Goal: Task Accomplishment & Management: Manage account settings

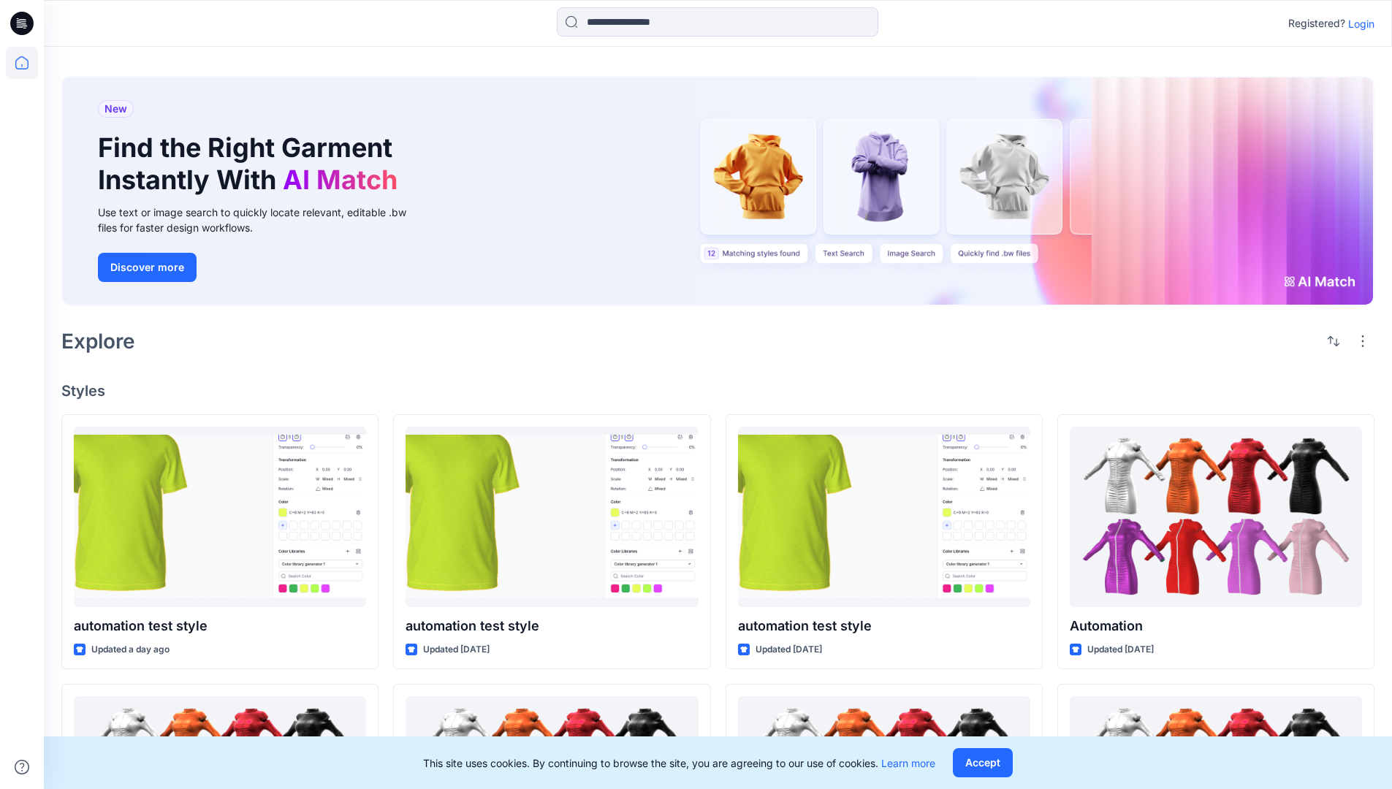
click at [1357, 23] on p "Login" at bounding box center [1361, 23] width 26 height 15
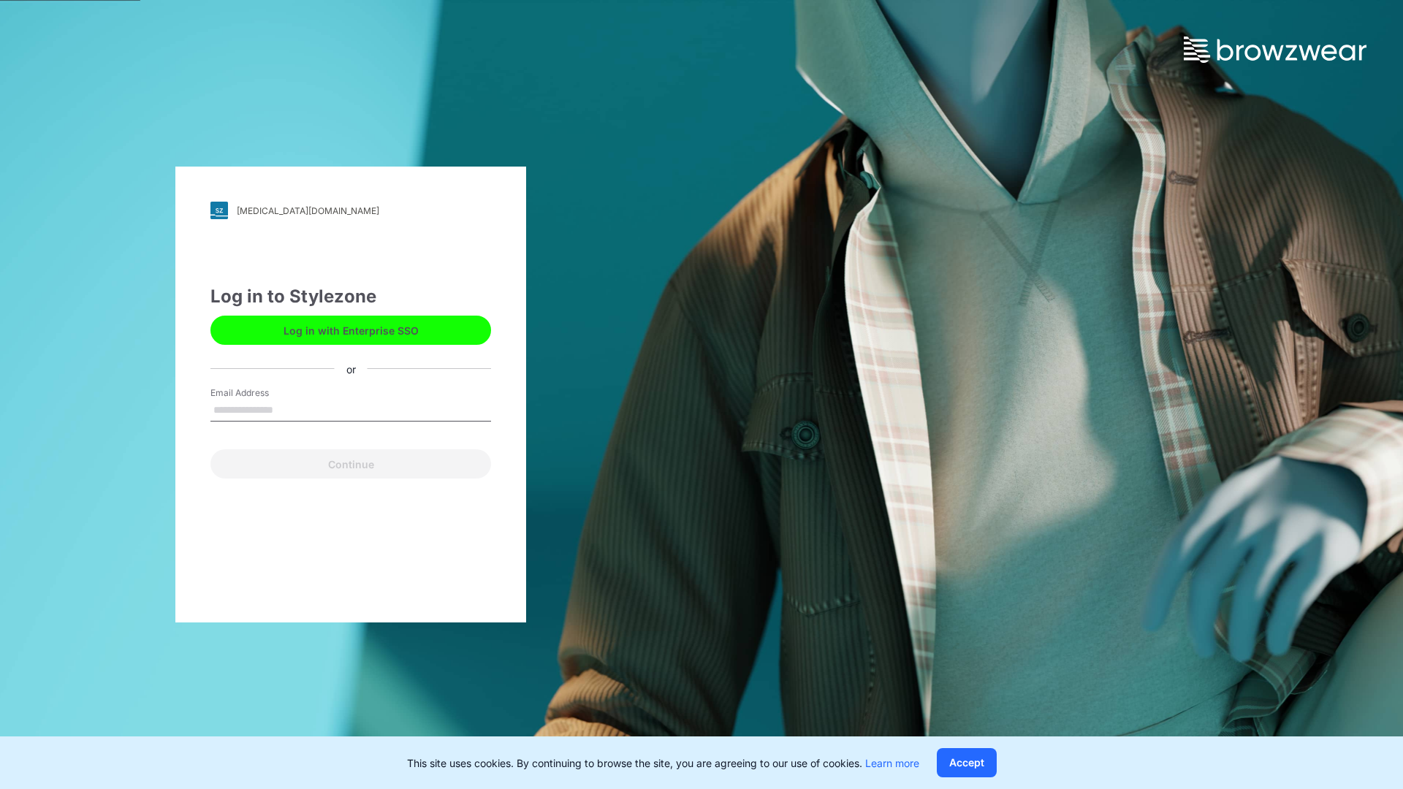
click at [289, 409] on input "Email Address" at bounding box center [350, 411] width 281 height 22
type input "**********"
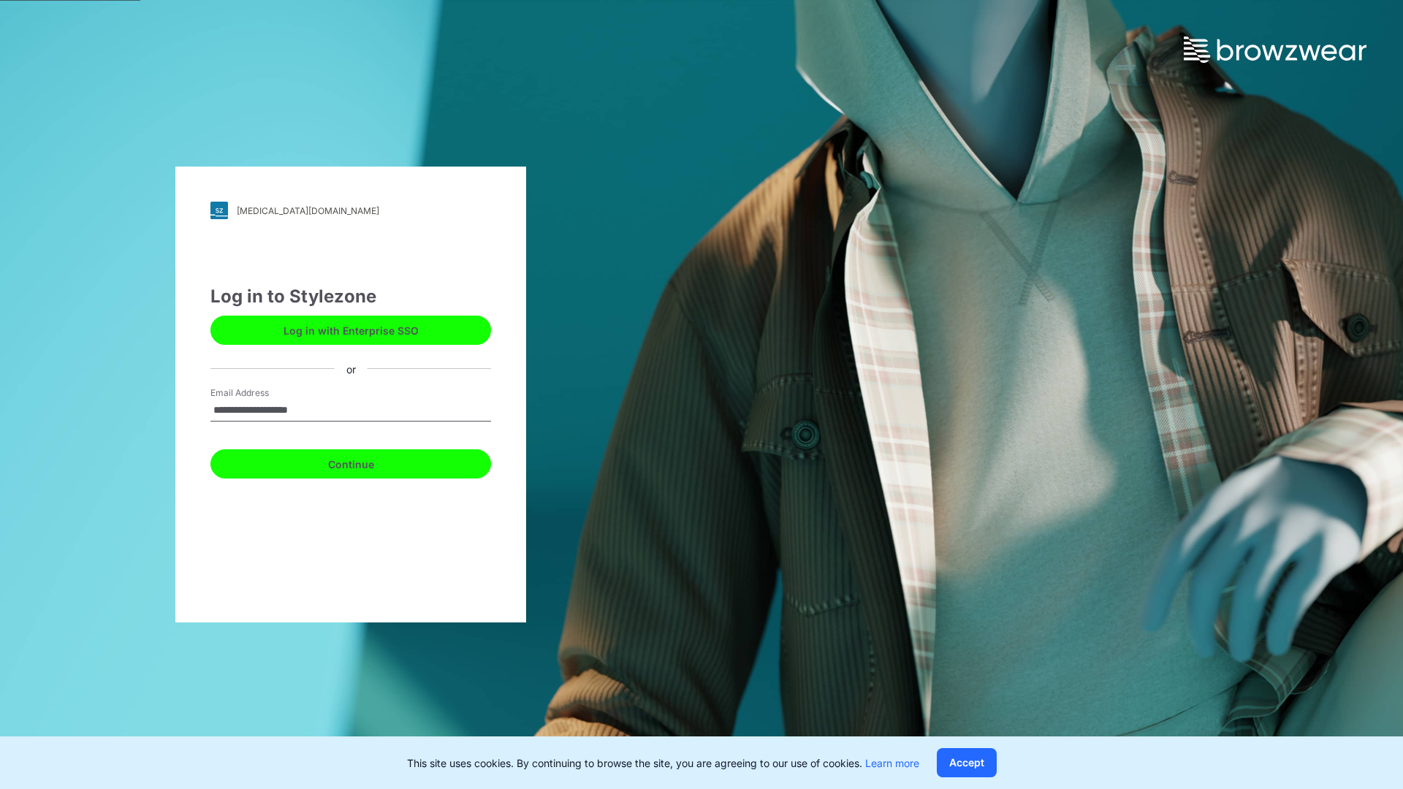
click at [367, 462] on button "Continue" at bounding box center [350, 463] width 281 height 29
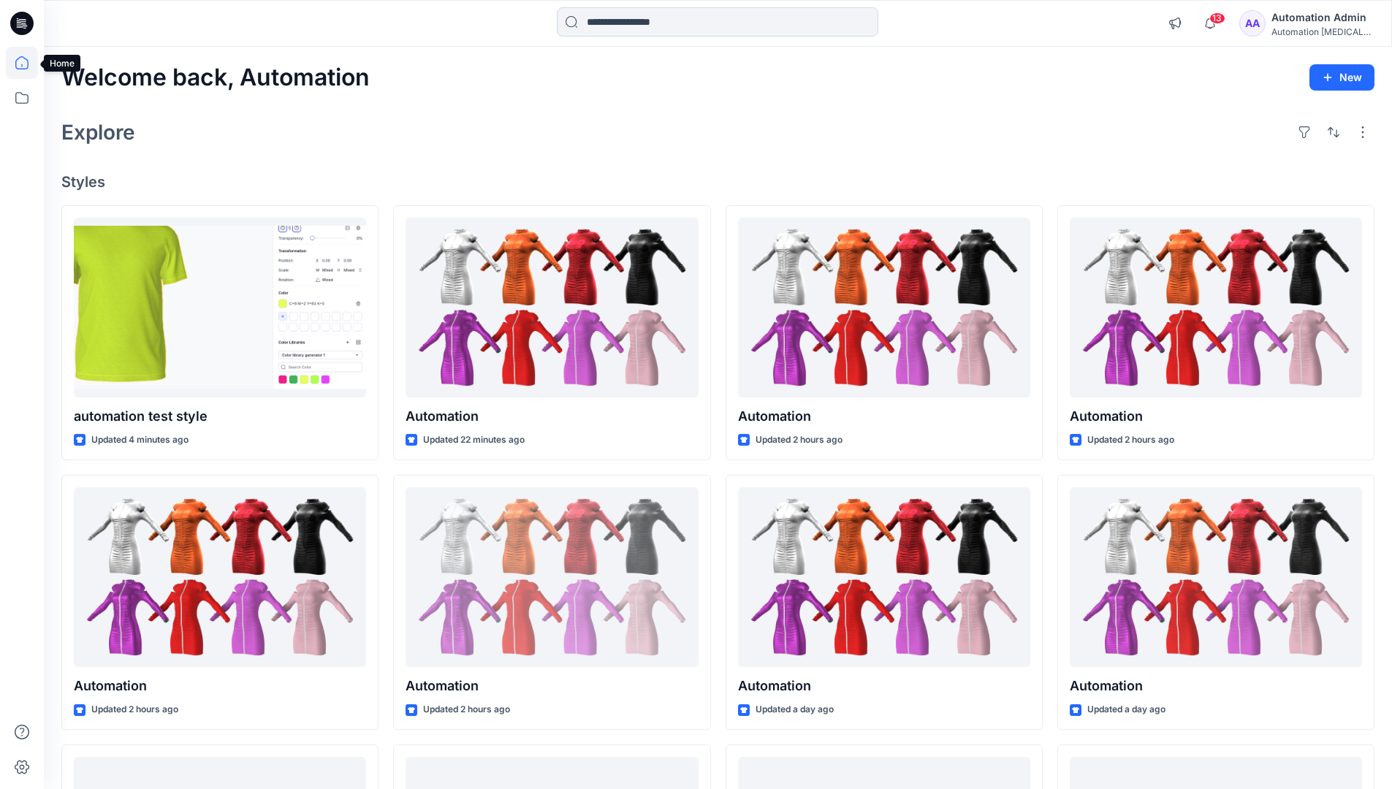
click at [28, 63] on icon at bounding box center [21, 62] width 13 height 13
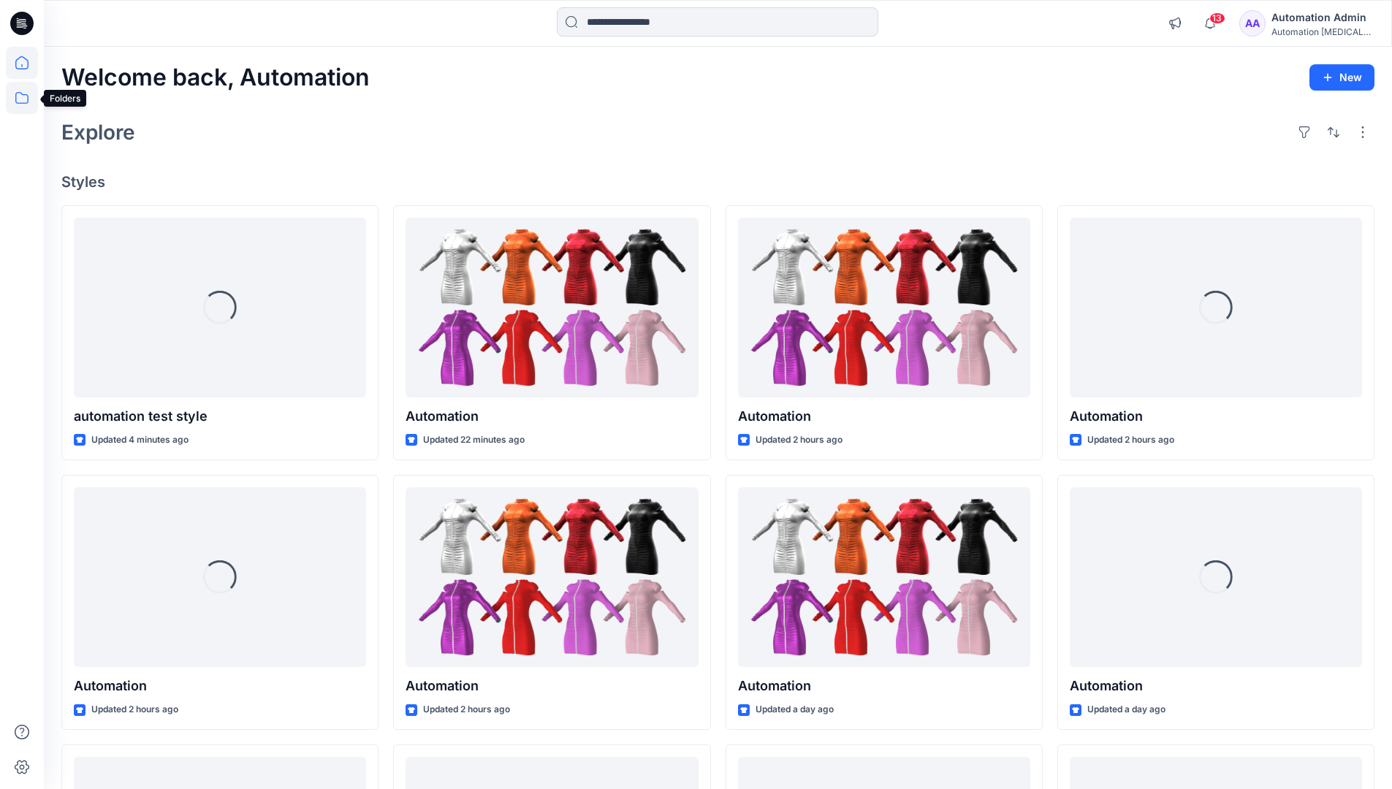
click at [23, 97] on icon at bounding box center [22, 98] width 32 height 32
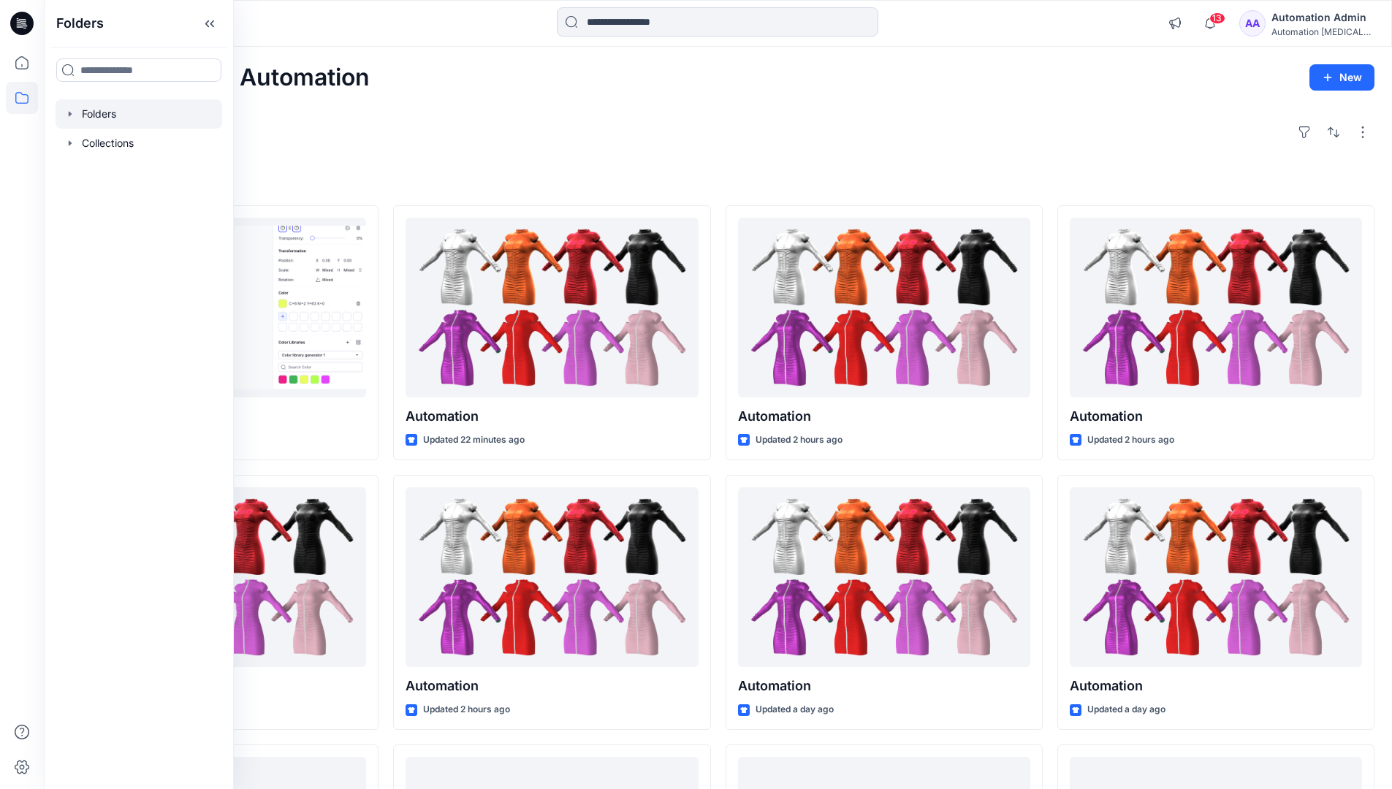
click at [92, 111] on div at bounding box center [139, 113] width 167 height 29
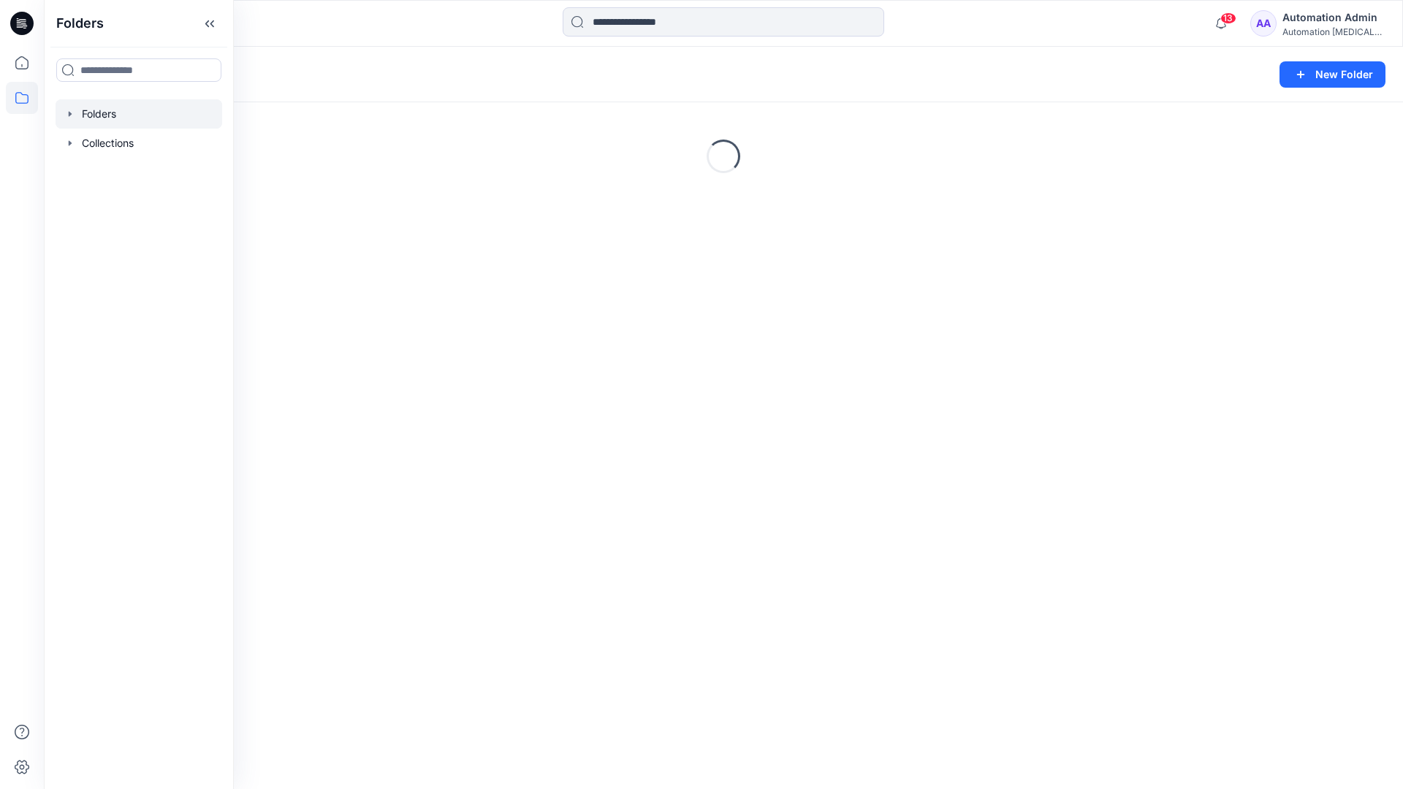
click at [735, 431] on div "Folders New Folder Loading..." at bounding box center [723, 418] width 1359 height 742
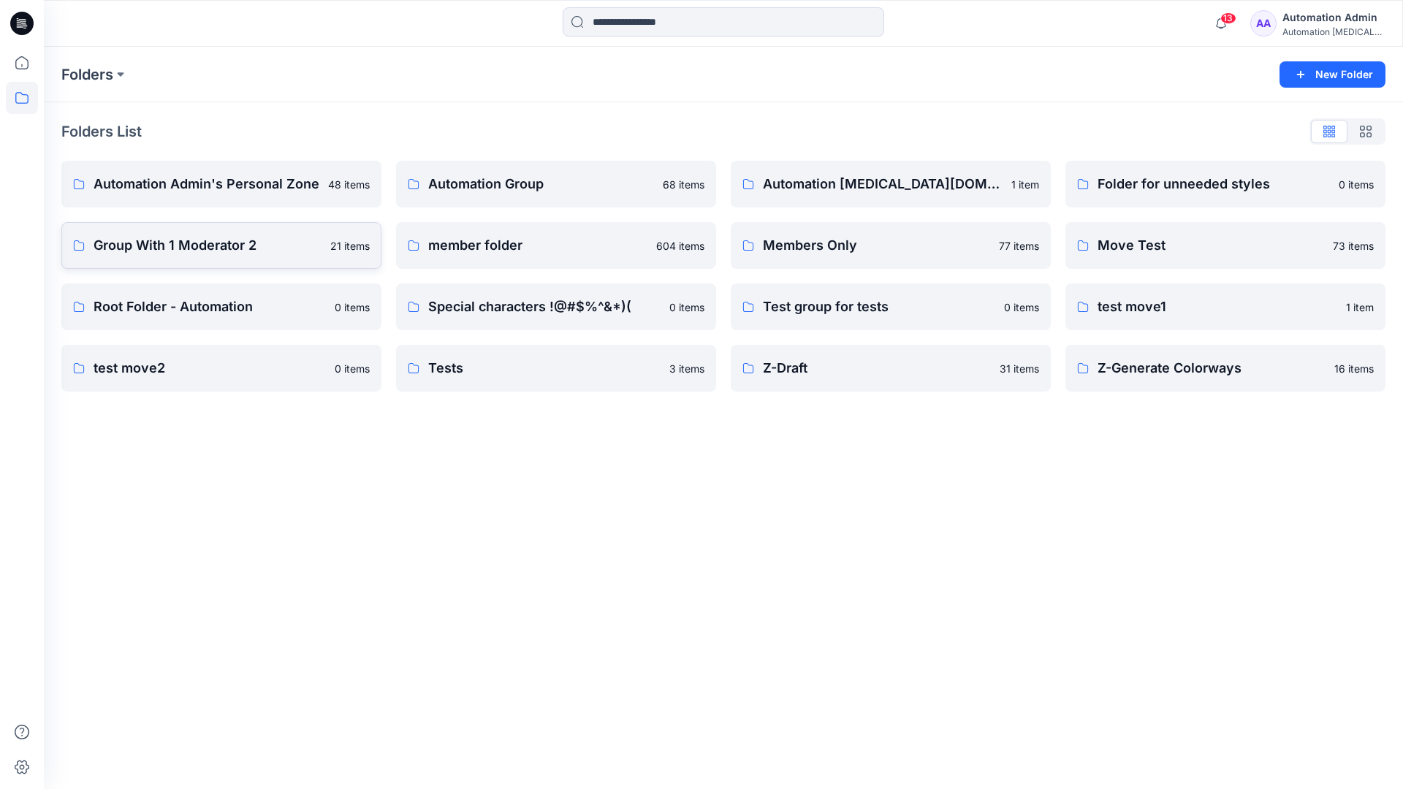
click at [126, 248] on p "Group With 1 Moderator 2" at bounding box center [208, 245] width 228 height 20
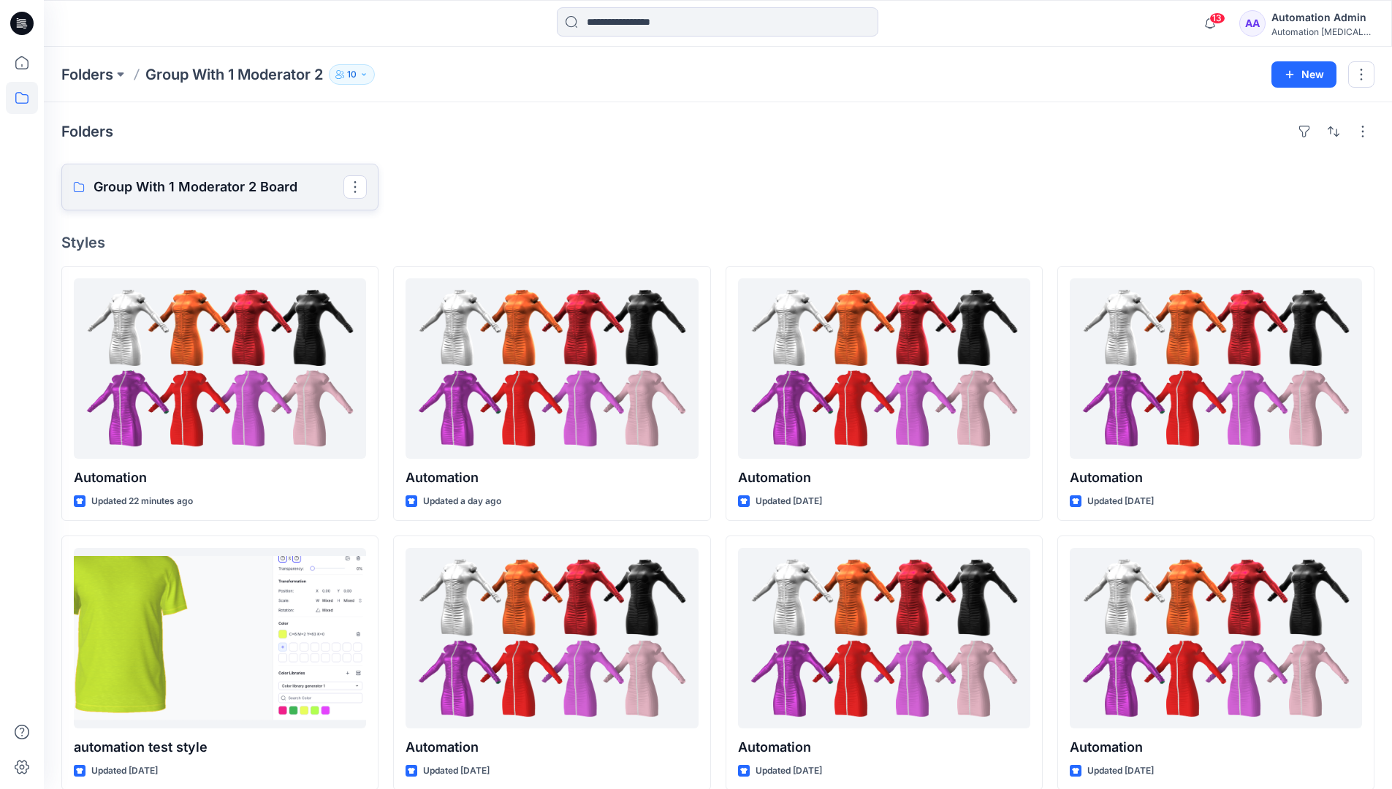
click at [227, 187] on p "Group With 1 Moderator 2 Board" at bounding box center [219, 187] width 250 height 20
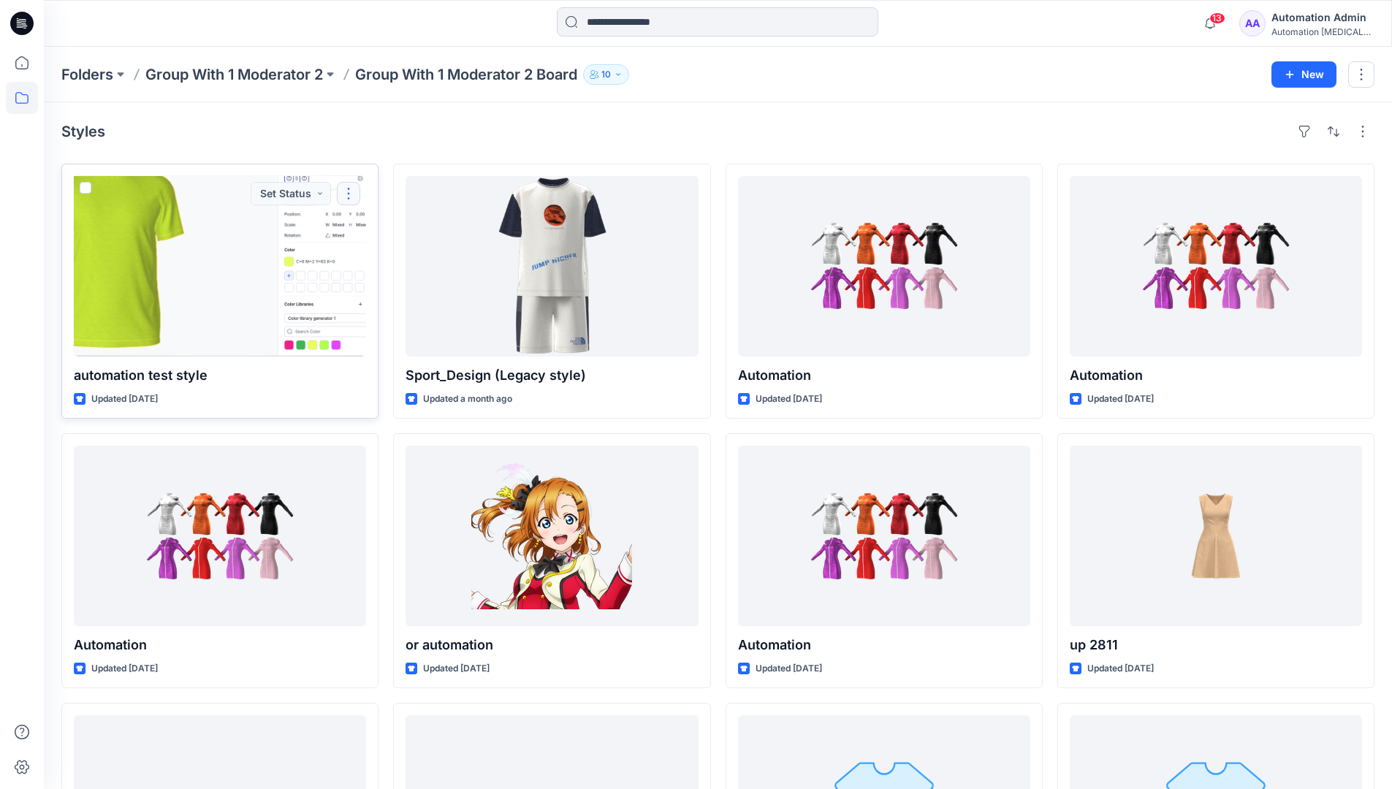
click at [346, 199] on button "button" at bounding box center [348, 193] width 23 height 23
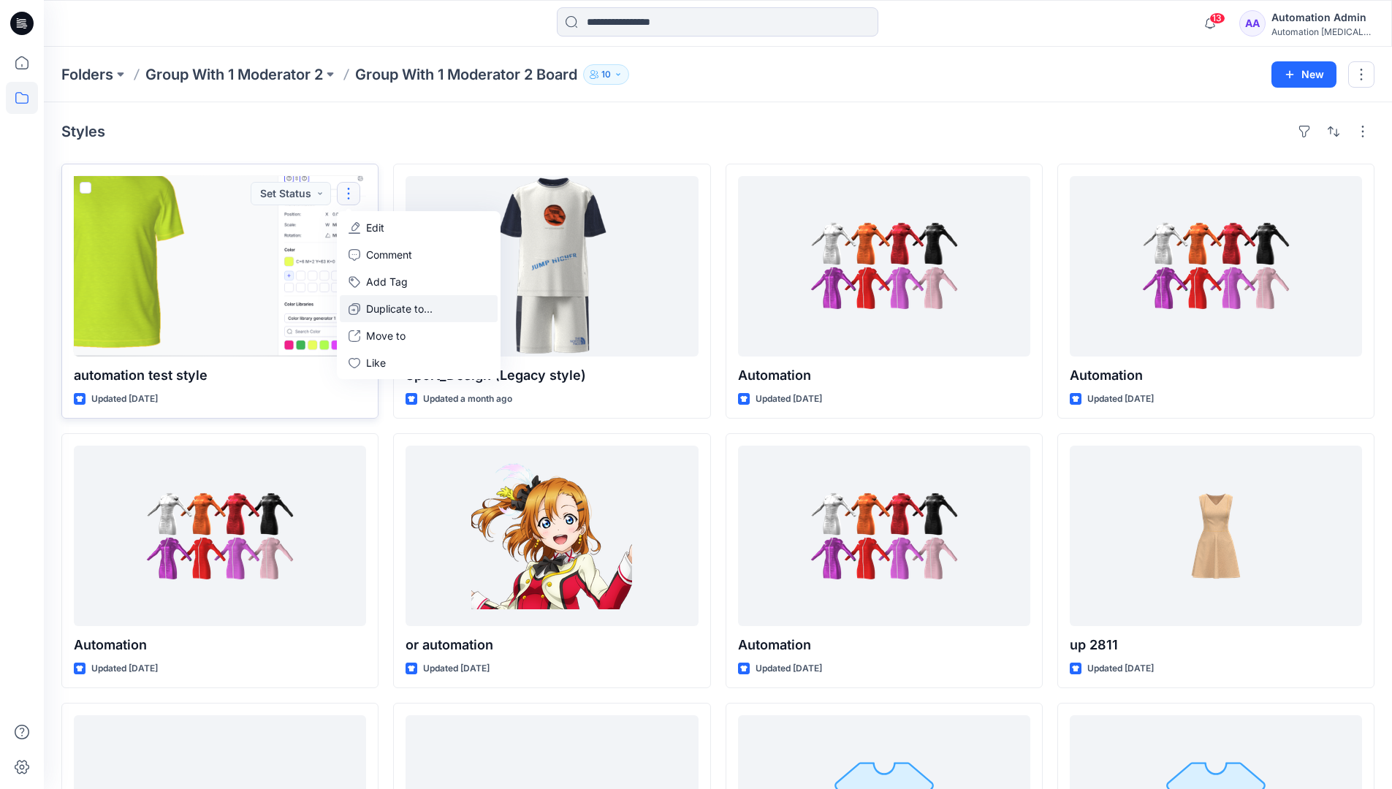
click at [403, 303] on p "Duplicate to..." at bounding box center [399, 308] width 66 height 15
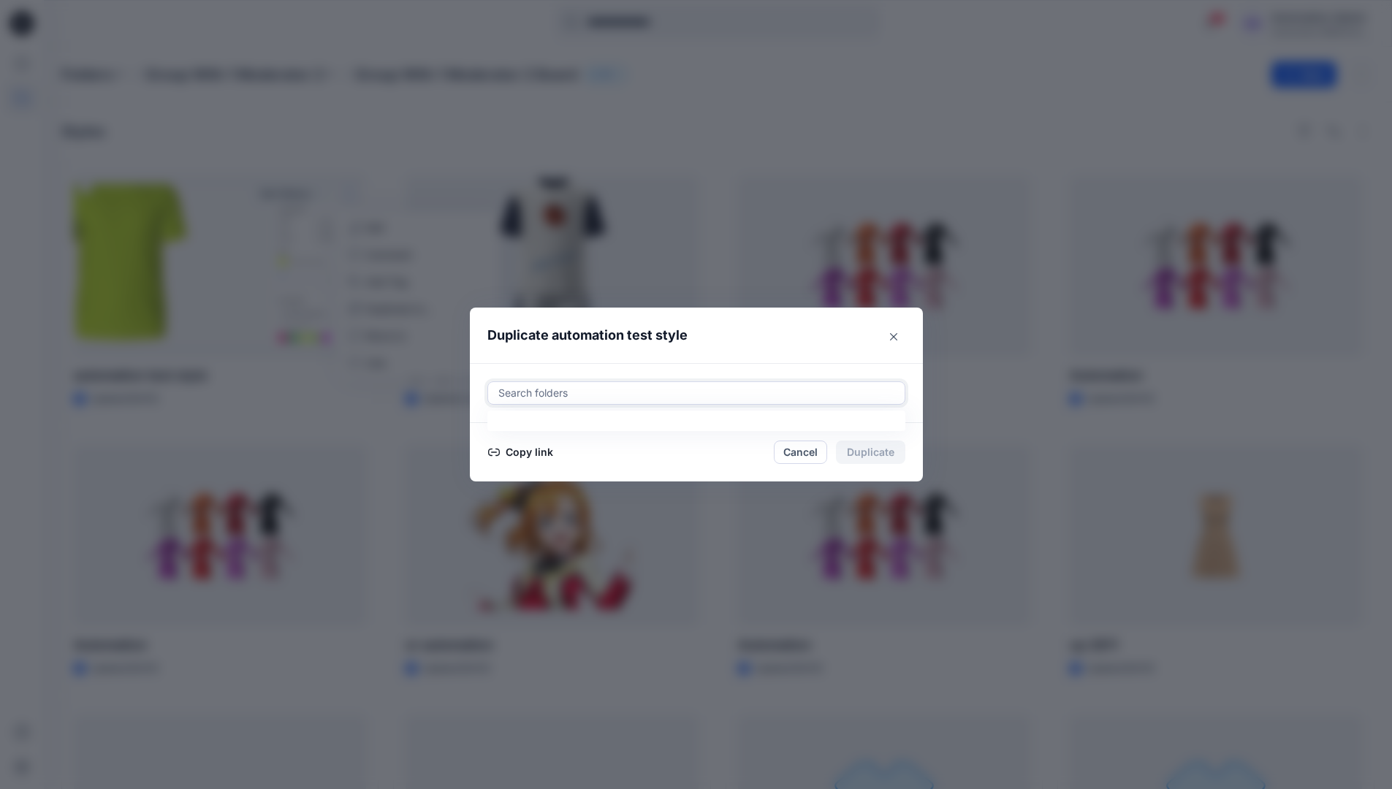
click at [604, 388] on div at bounding box center [696, 393] width 399 height 18
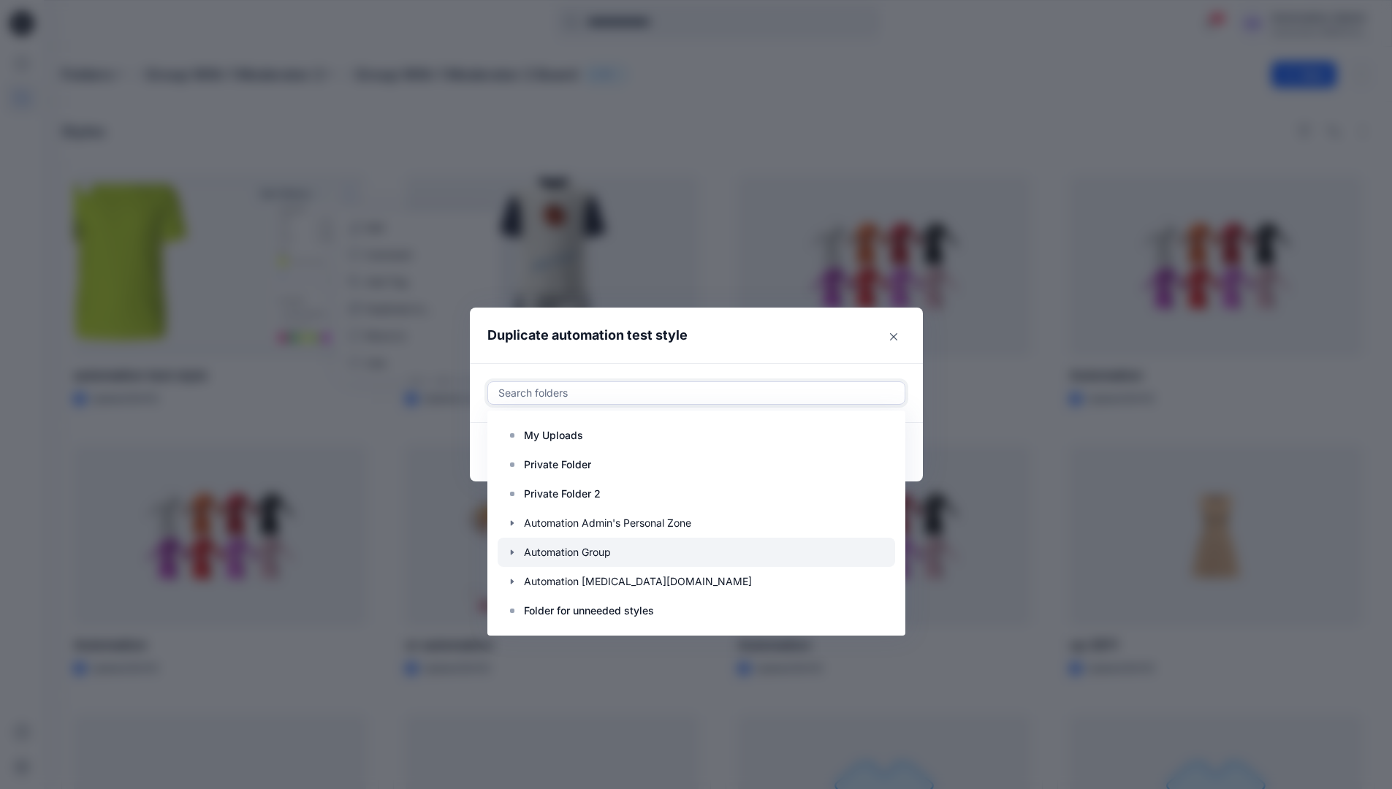
click at [518, 552] on icon "button" at bounding box center [512, 552] width 12 height 12
click at [567, 574] on p "Automation Board" at bounding box center [581, 582] width 87 height 18
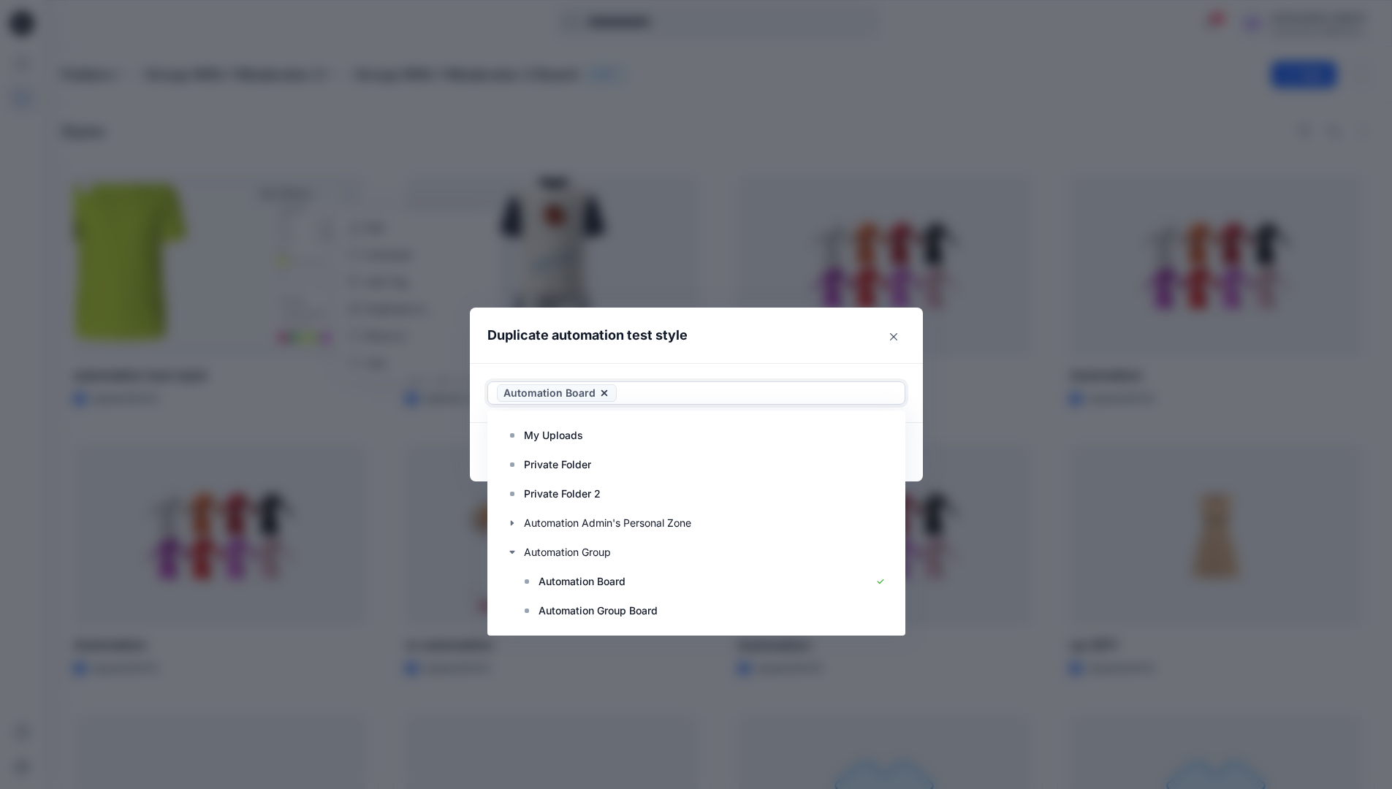
click at [782, 333] on header "Duplicate automation test style" at bounding box center [682, 336] width 424 height 56
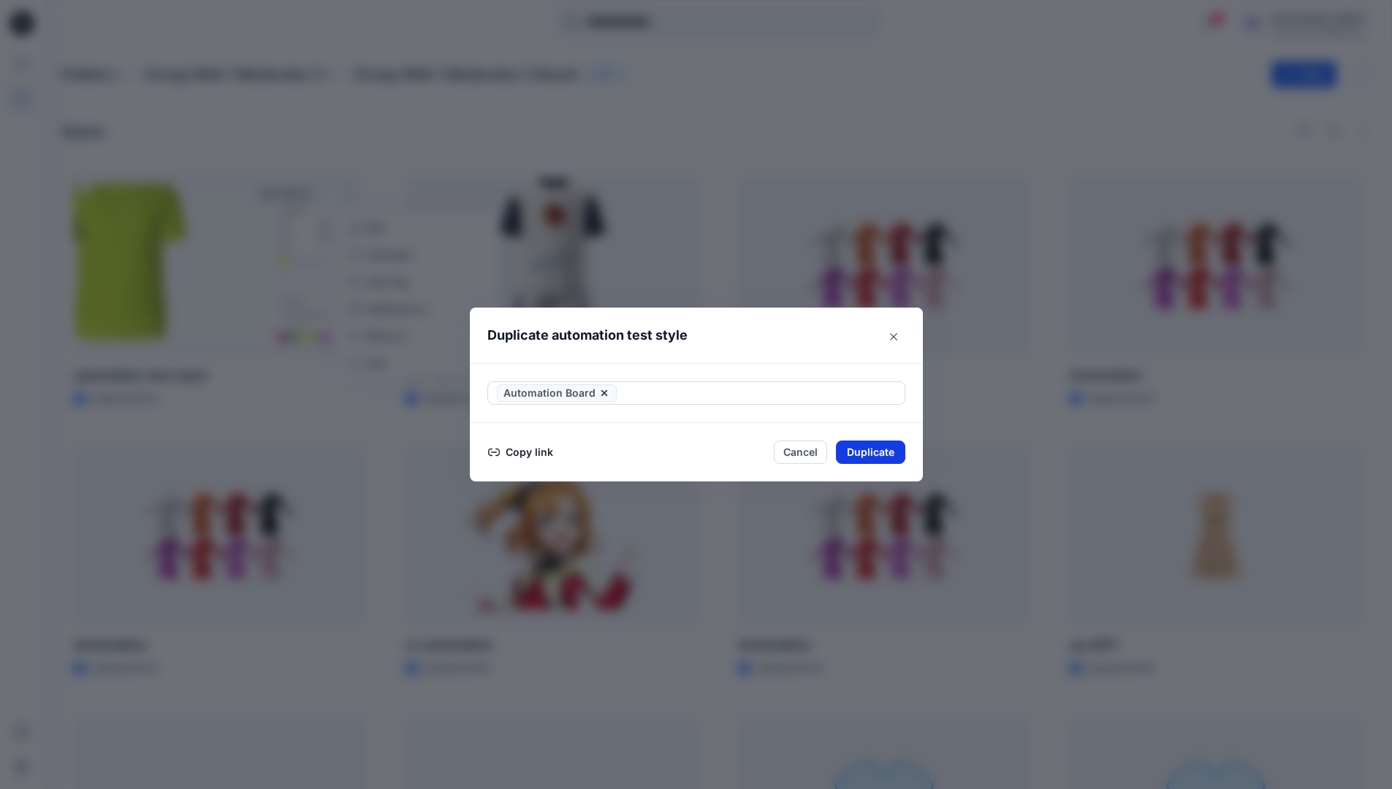
click at [878, 452] on button "Duplicate" at bounding box center [870, 452] width 69 height 23
click at [888, 451] on button "Close" at bounding box center [881, 452] width 47 height 23
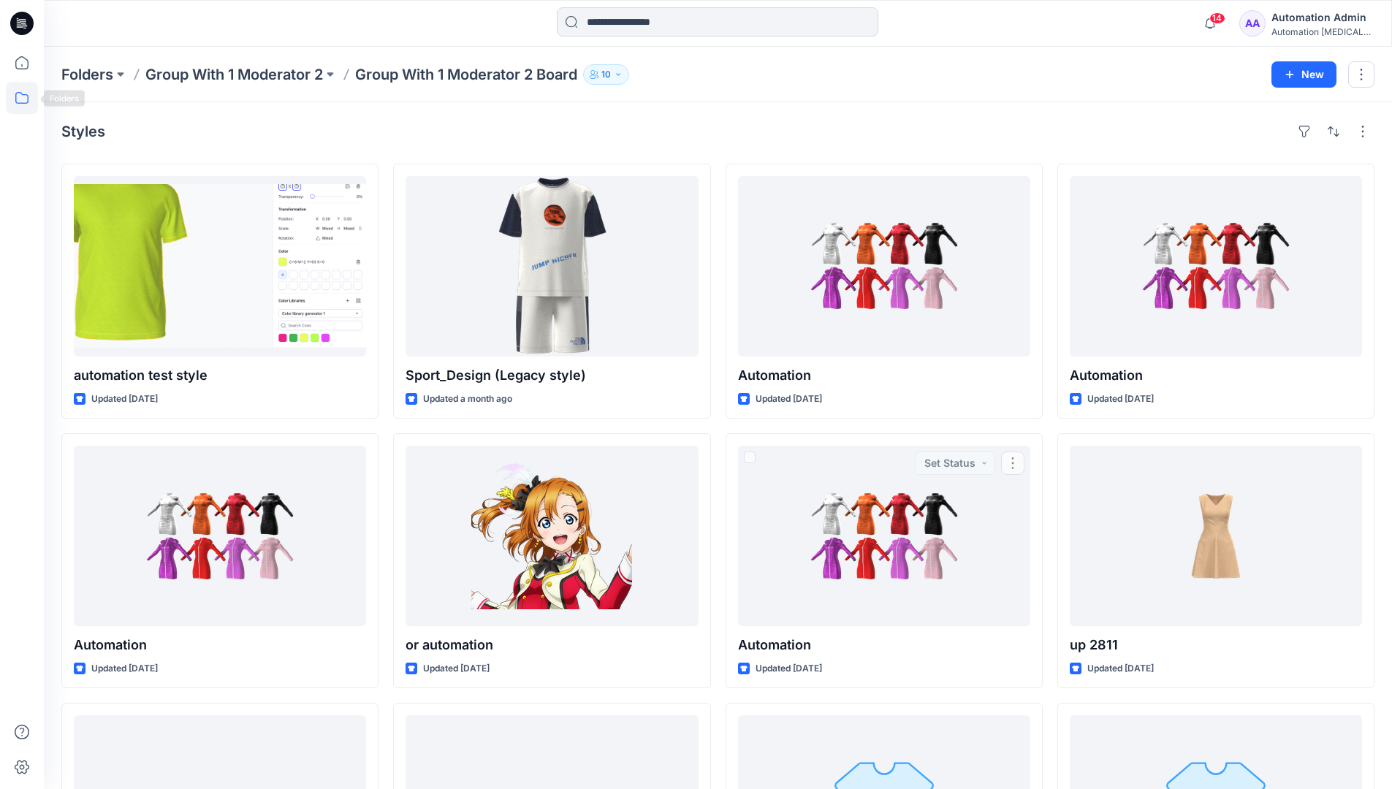
click at [23, 97] on icon at bounding box center [22, 98] width 32 height 32
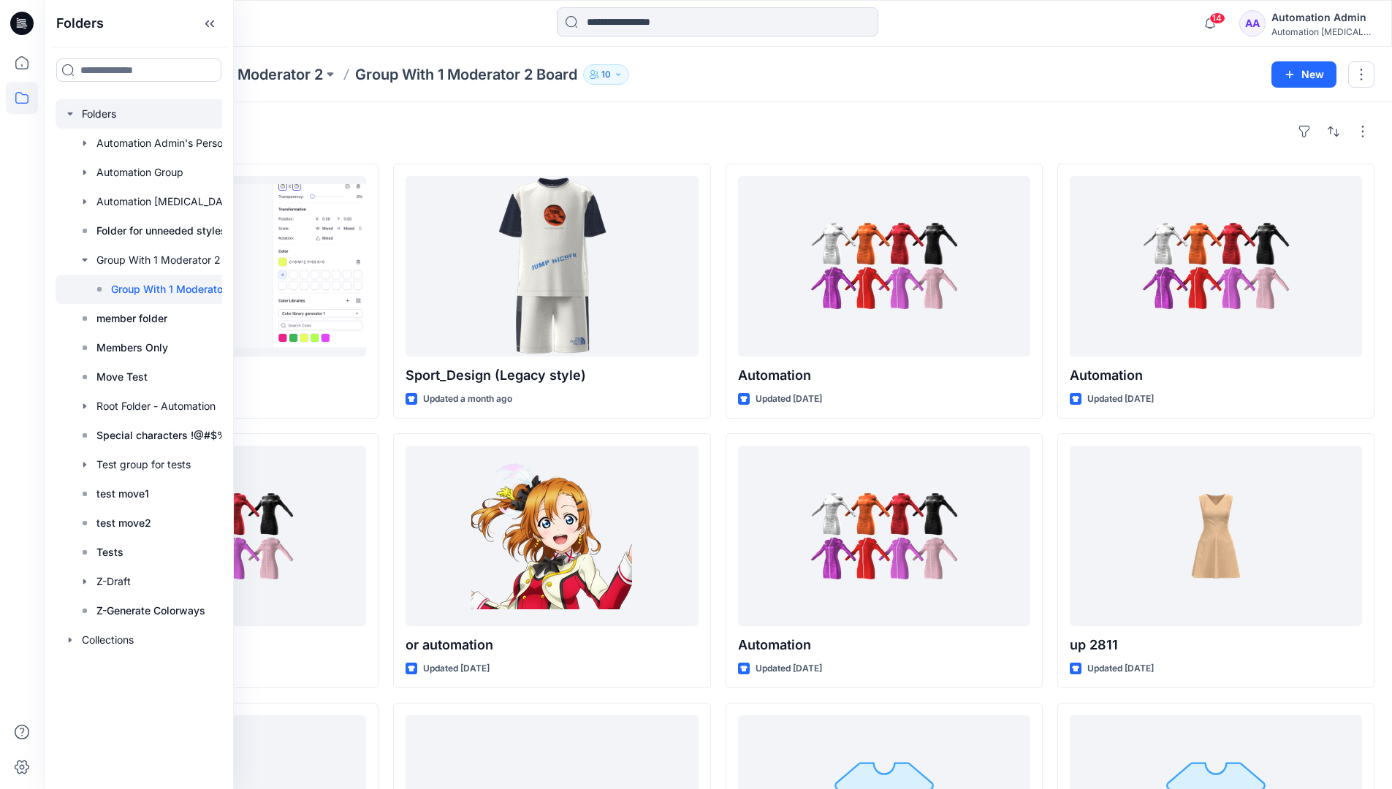
click at [96, 114] on div at bounding box center [165, 113] width 219 height 29
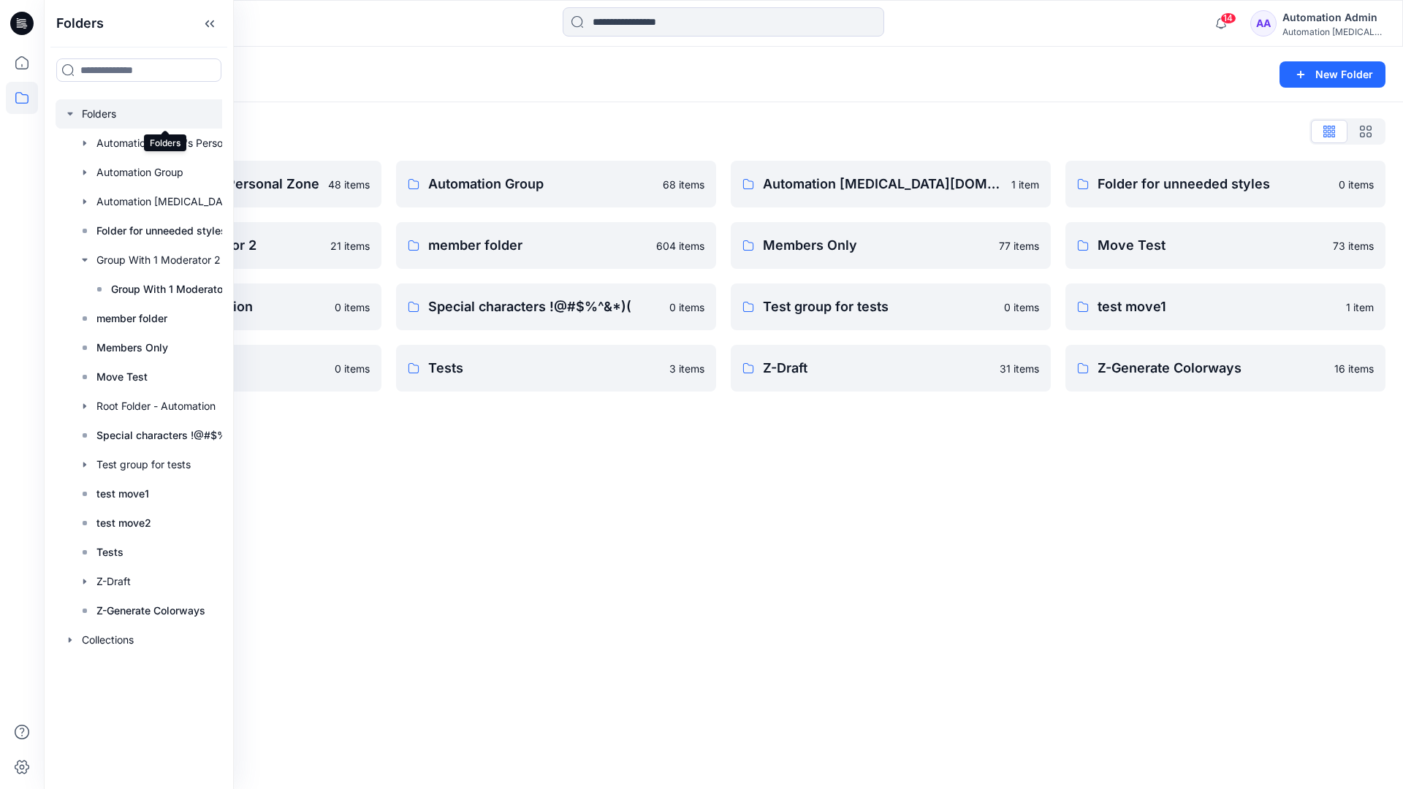
click at [762, 480] on div "Folders New Folder Folders List Automation Admin's Personal Zone 48 items Group…" at bounding box center [723, 418] width 1359 height 742
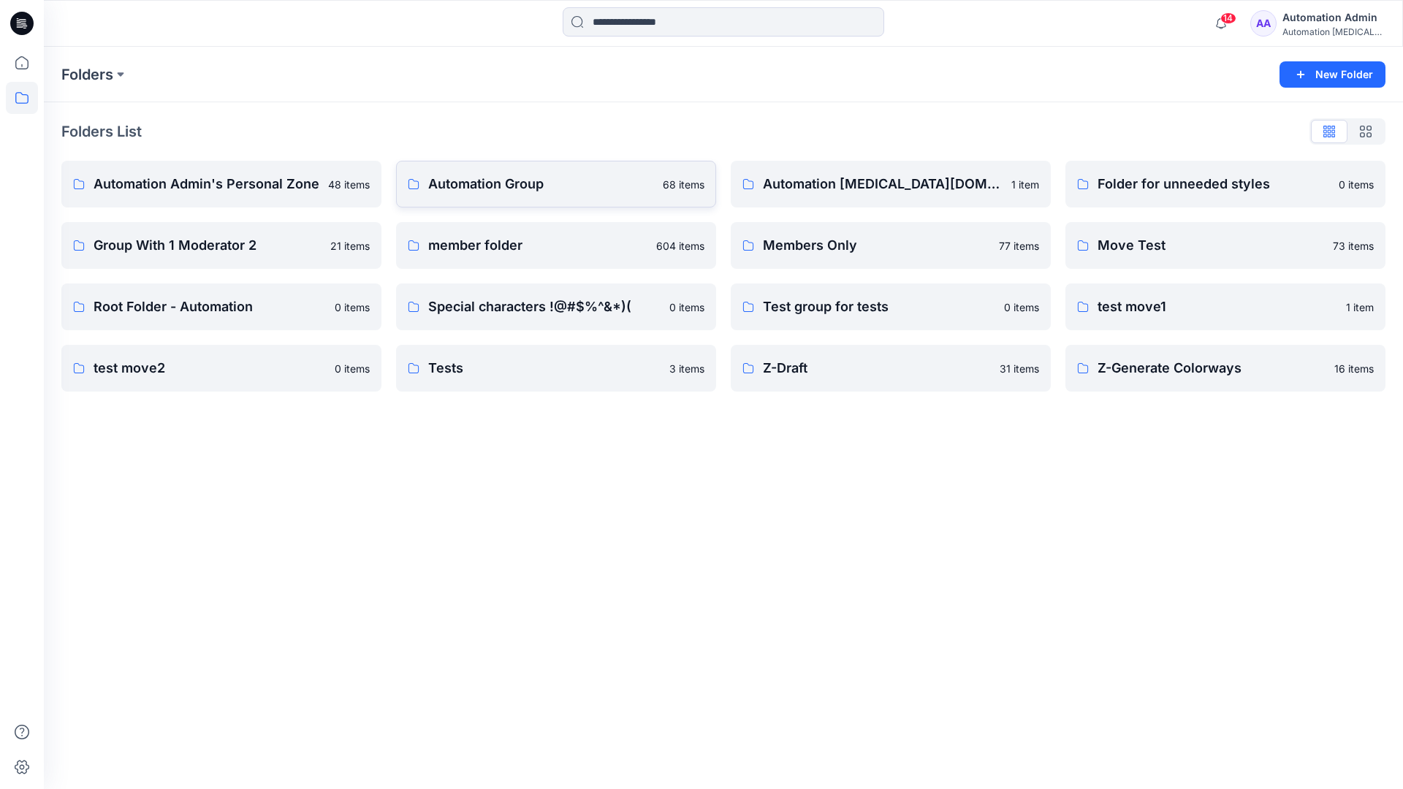
click at [520, 191] on p "Automation Group" at bounding box center [541, 184] width 226 height 20
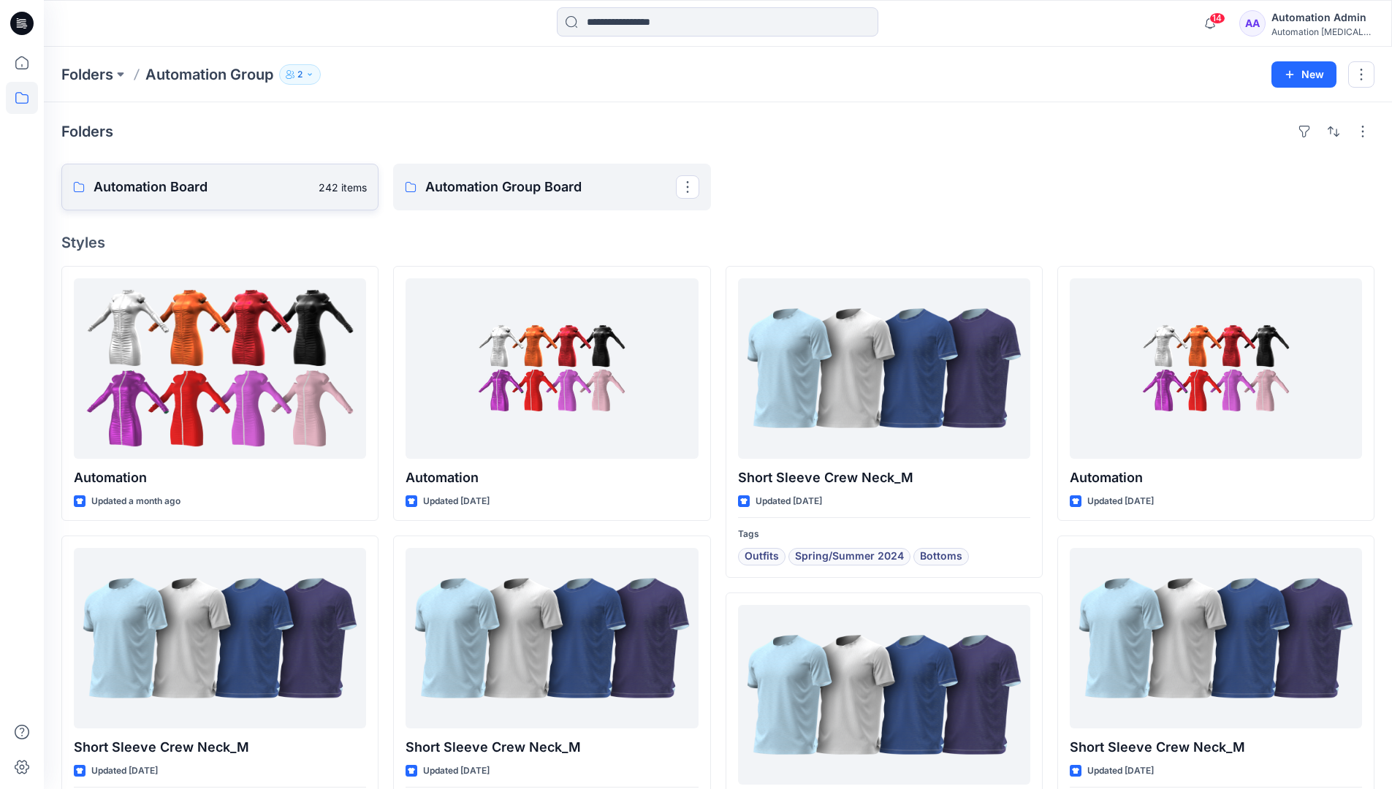
click at [248, 199] on link "Automation Board 242 items" at bounding box center [219, 187] width 317 height 47
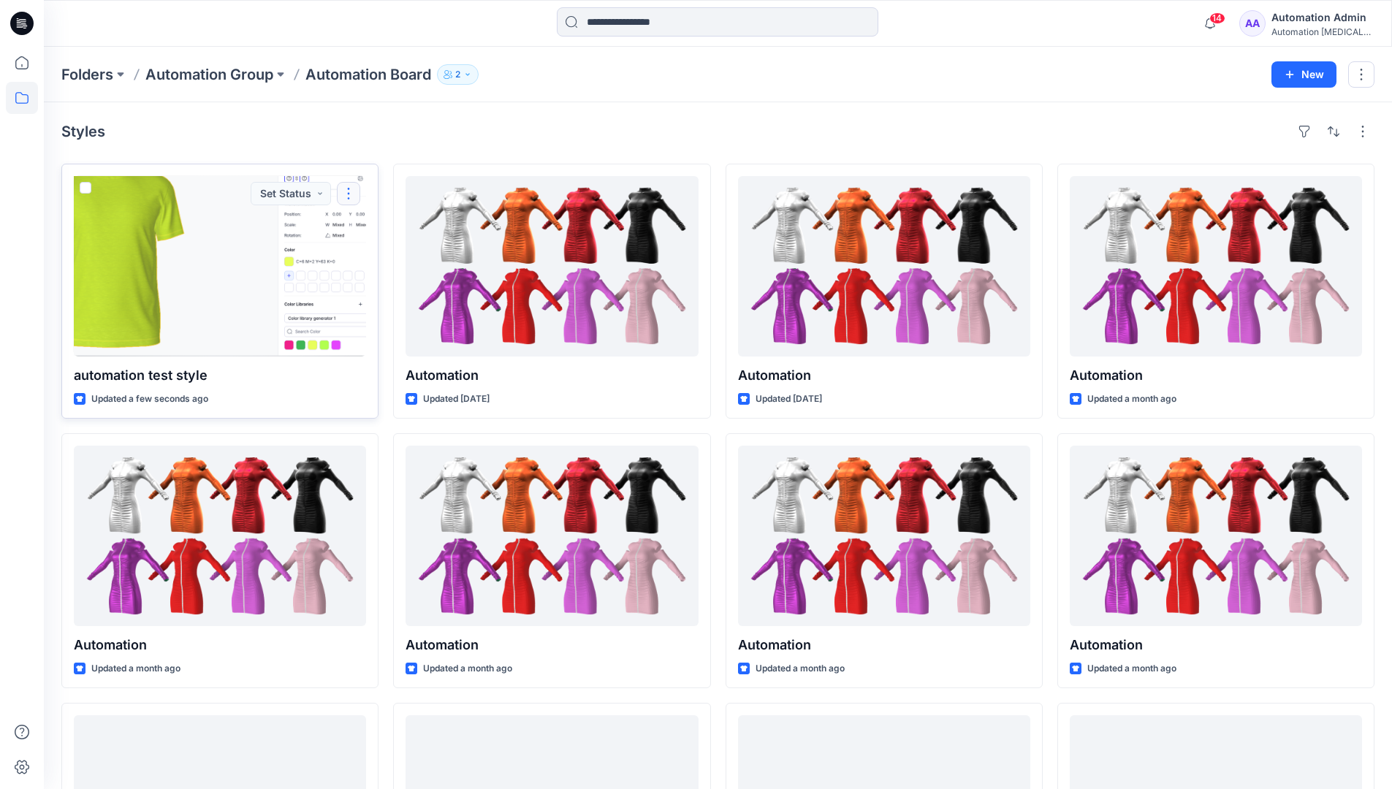
click at [349, 193] on button "button" at bounding box center [348, 193] width 23 height 23
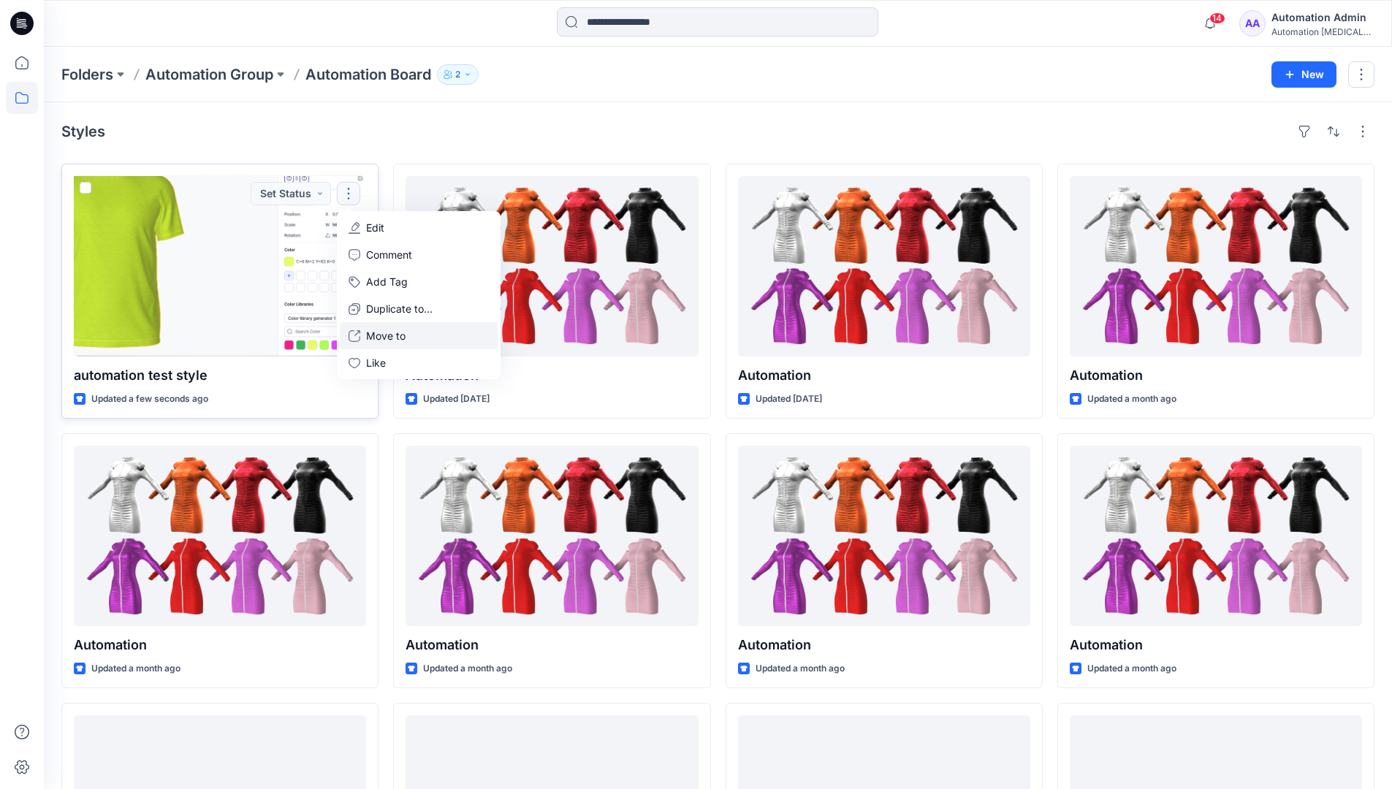
click at [383, 335] on p "Move to" at bounding box center [385, 335] width 39 height 15
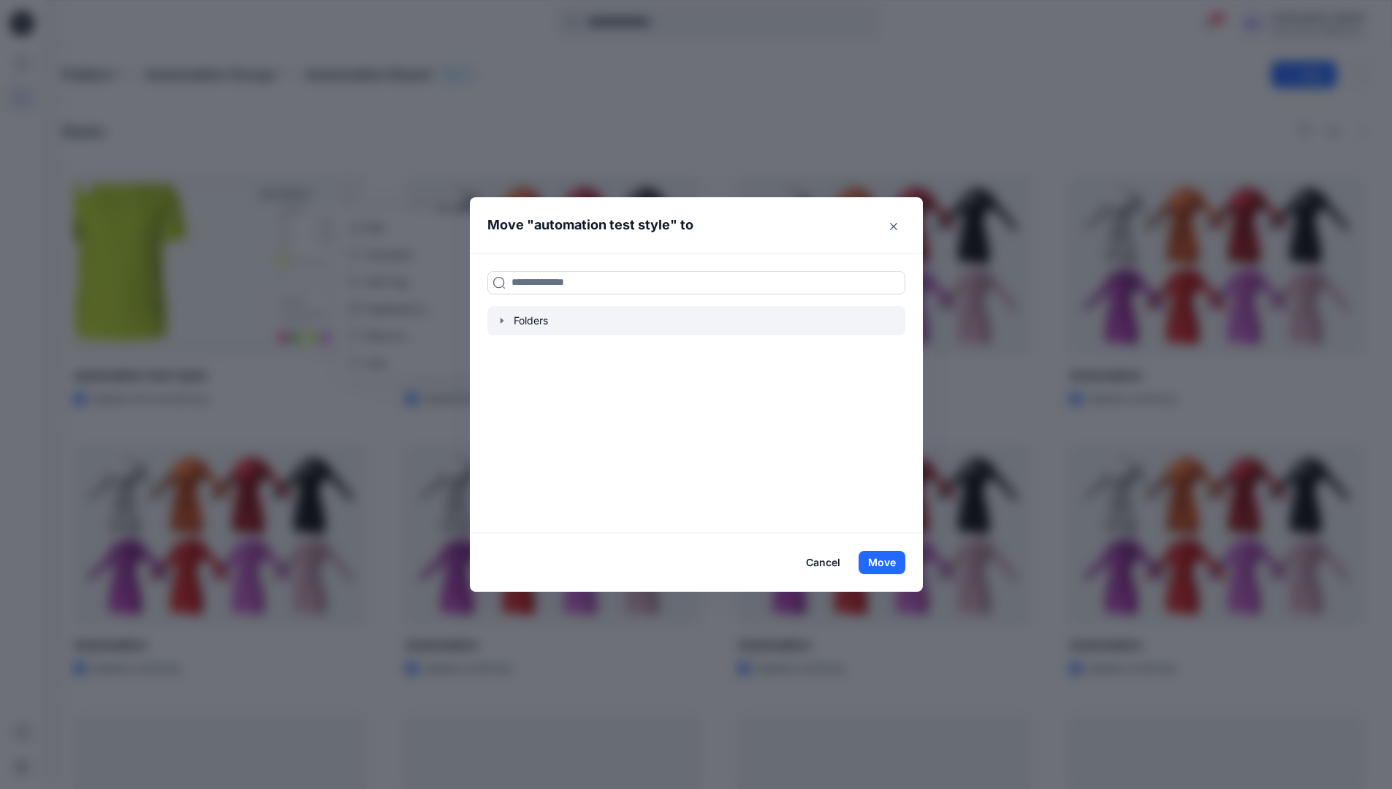
click at [503, 319] on icon "button" at bounding box center [501, 320] width 3 height 5
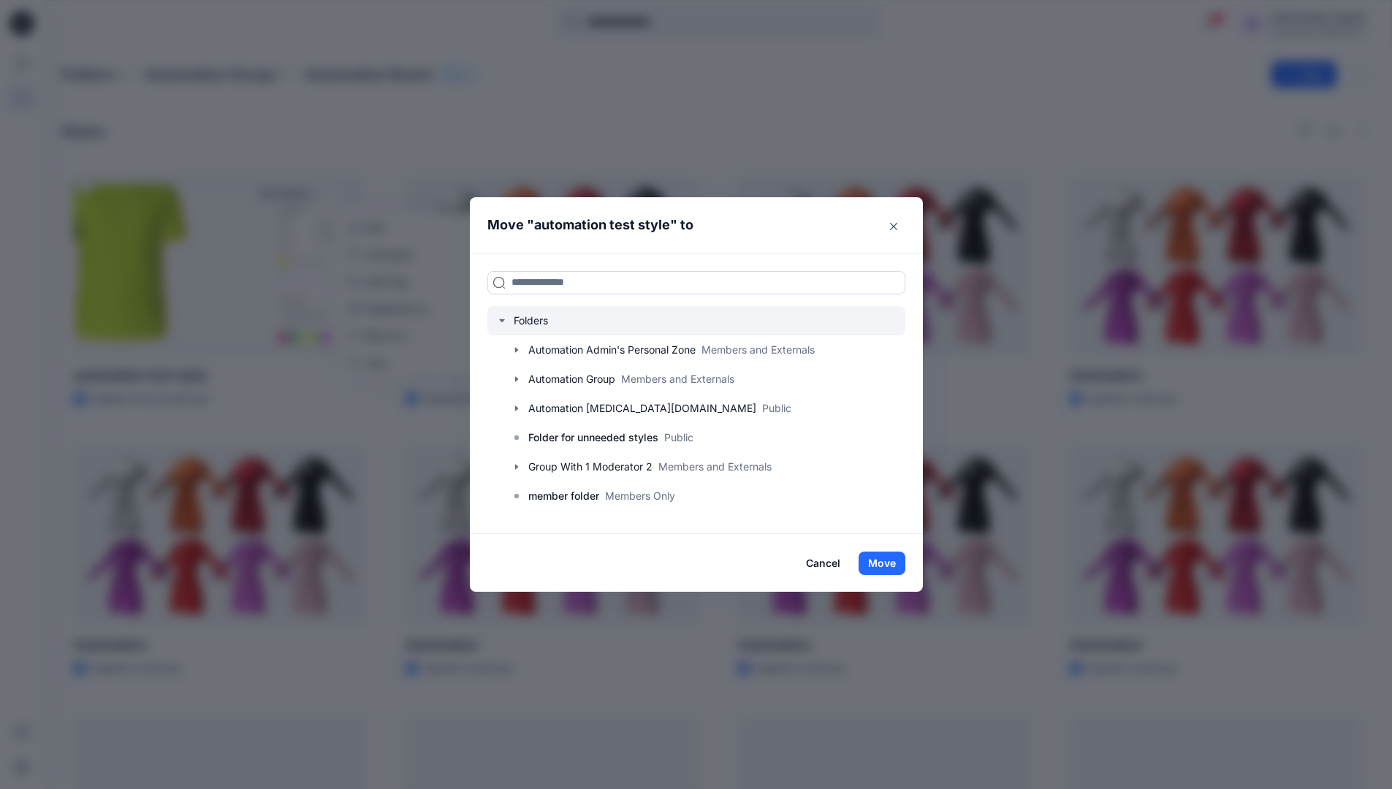
scroll to position [144, 0]
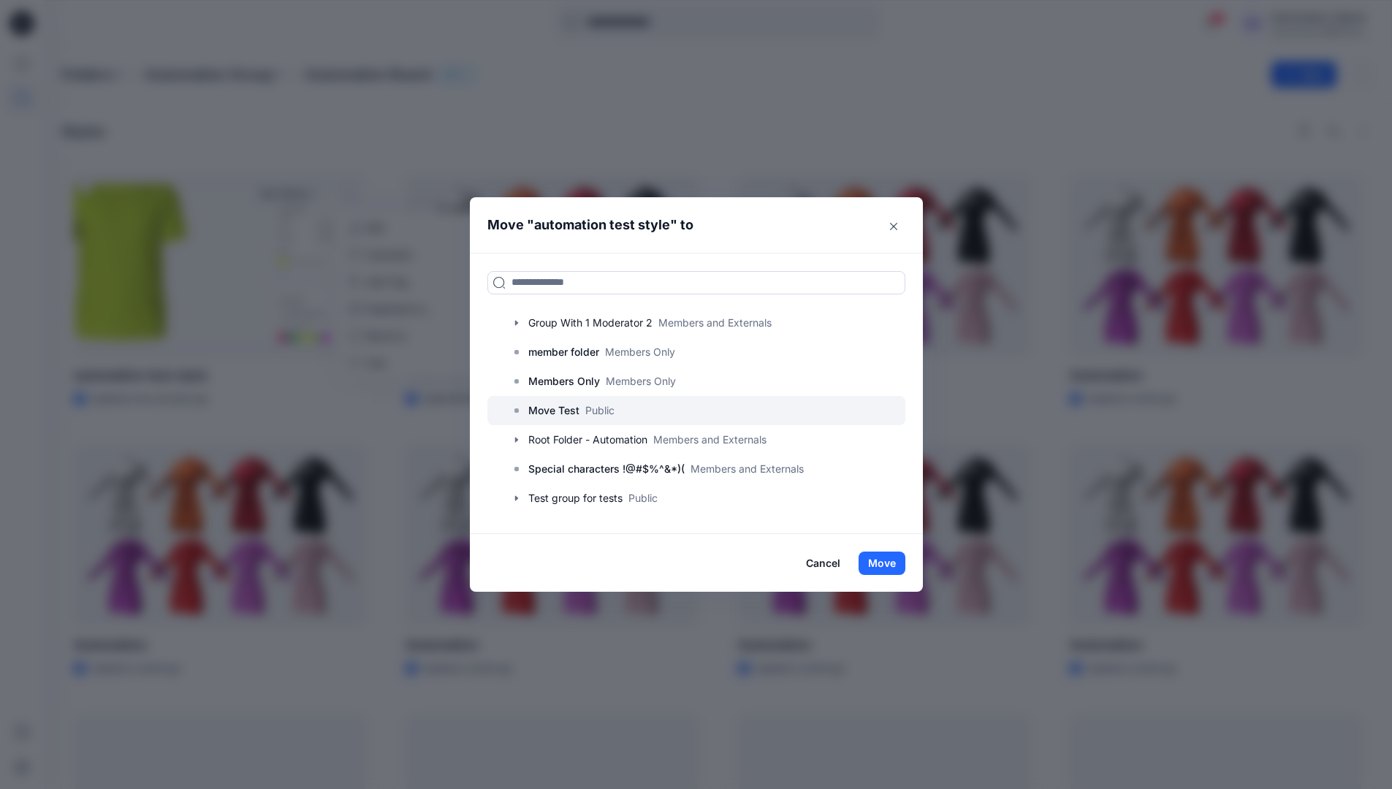
click at [563, 413] on p "Move Test" at bounding box center [553, 411] width 51 height 18
click at [893, 557] on button "Move" at bounding box center [881, 563] width 47 height 23
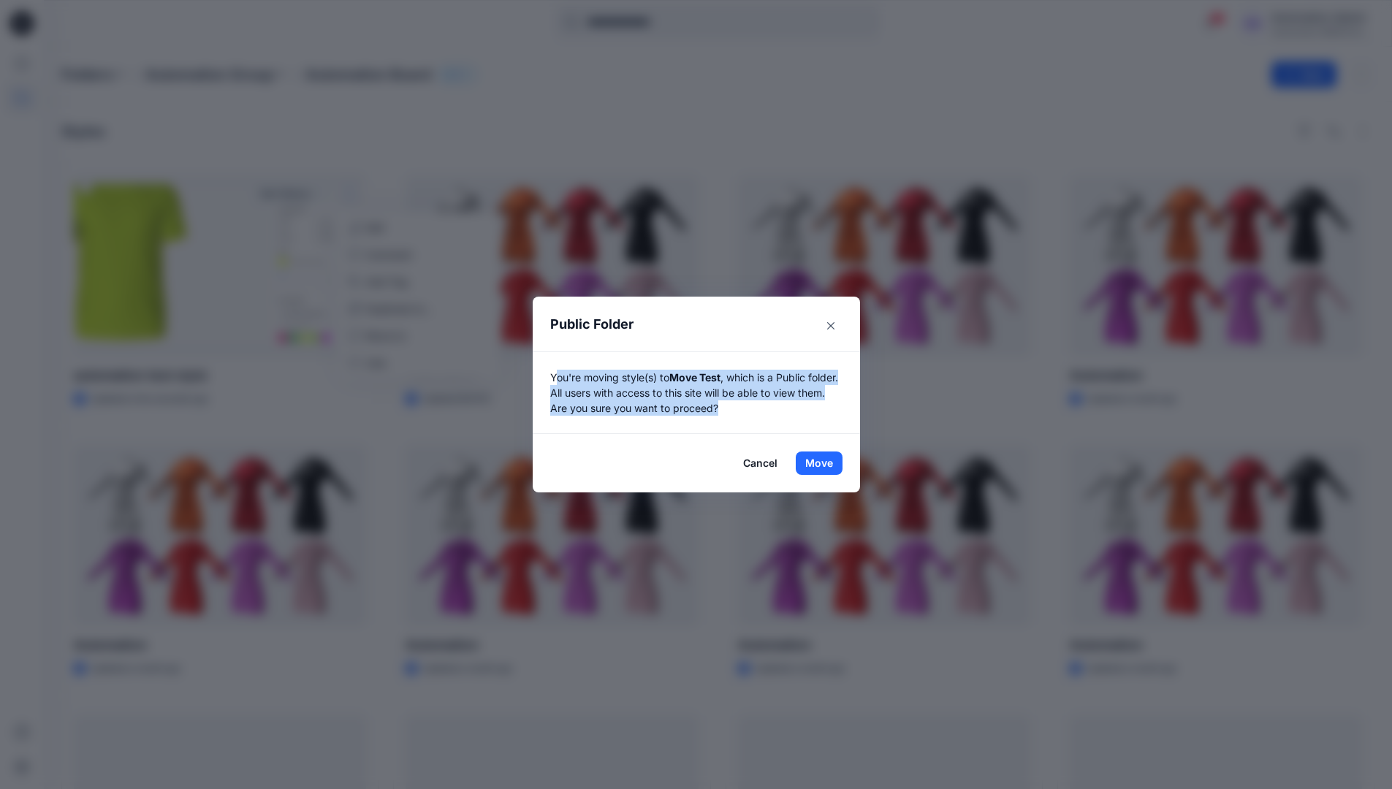
drag, startPoint x: 893, startPoint y: 557, endPoint x: 806, endPoint y: 403, distance: 177.0
click at [806, 403] on p "You're moving style(s) to Move Test , which is a Public folder. All users with …" at bounding box center [696, 393] width 292 height 46
click at [824, 463] on button "Move" at bounding box center [819, 462] width 47 height 23
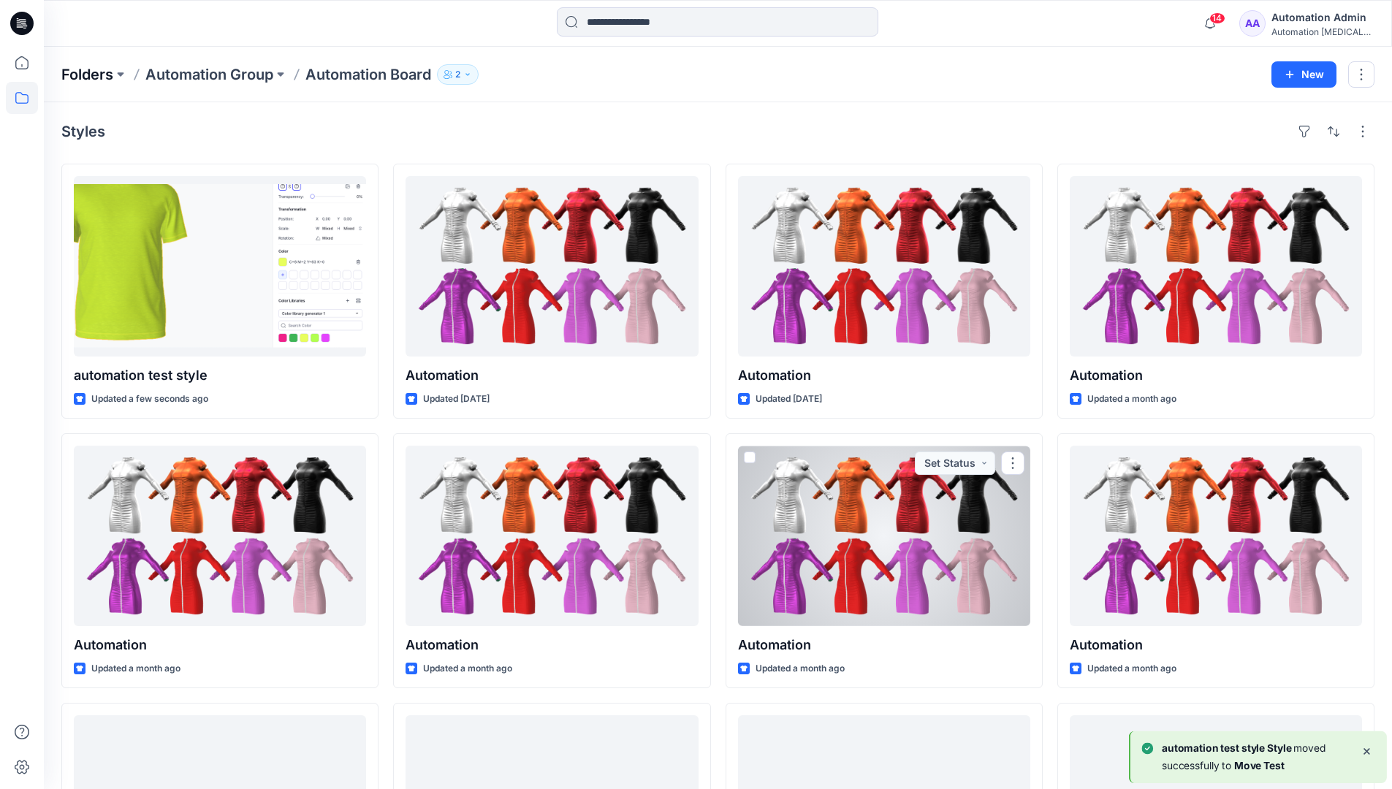
click at [85, 74] on p "Folders" at bounding box center [87, 74] width 52 height 20
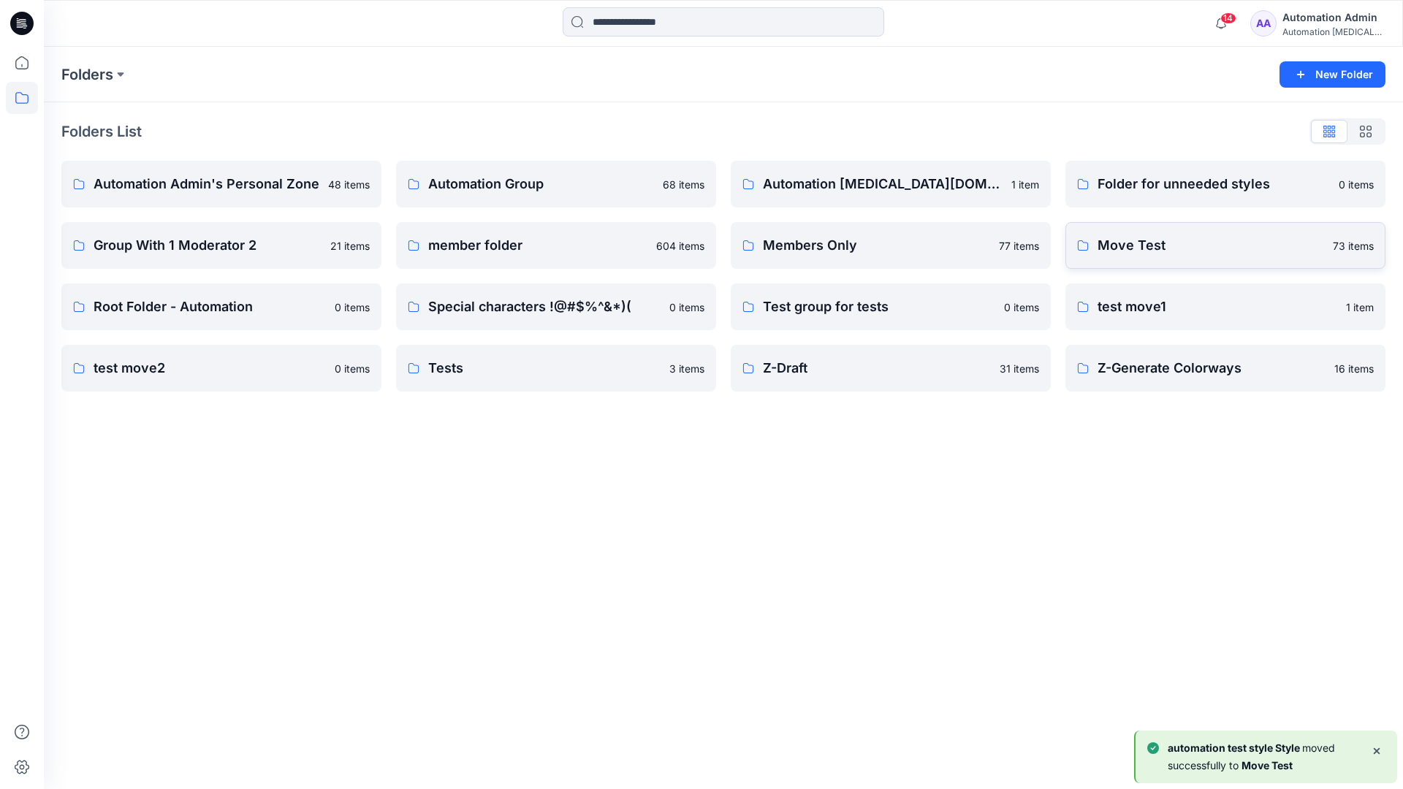
click at [1160, 248] on p "Move Test" at bounding box center [1210, 245] width 226 height 20
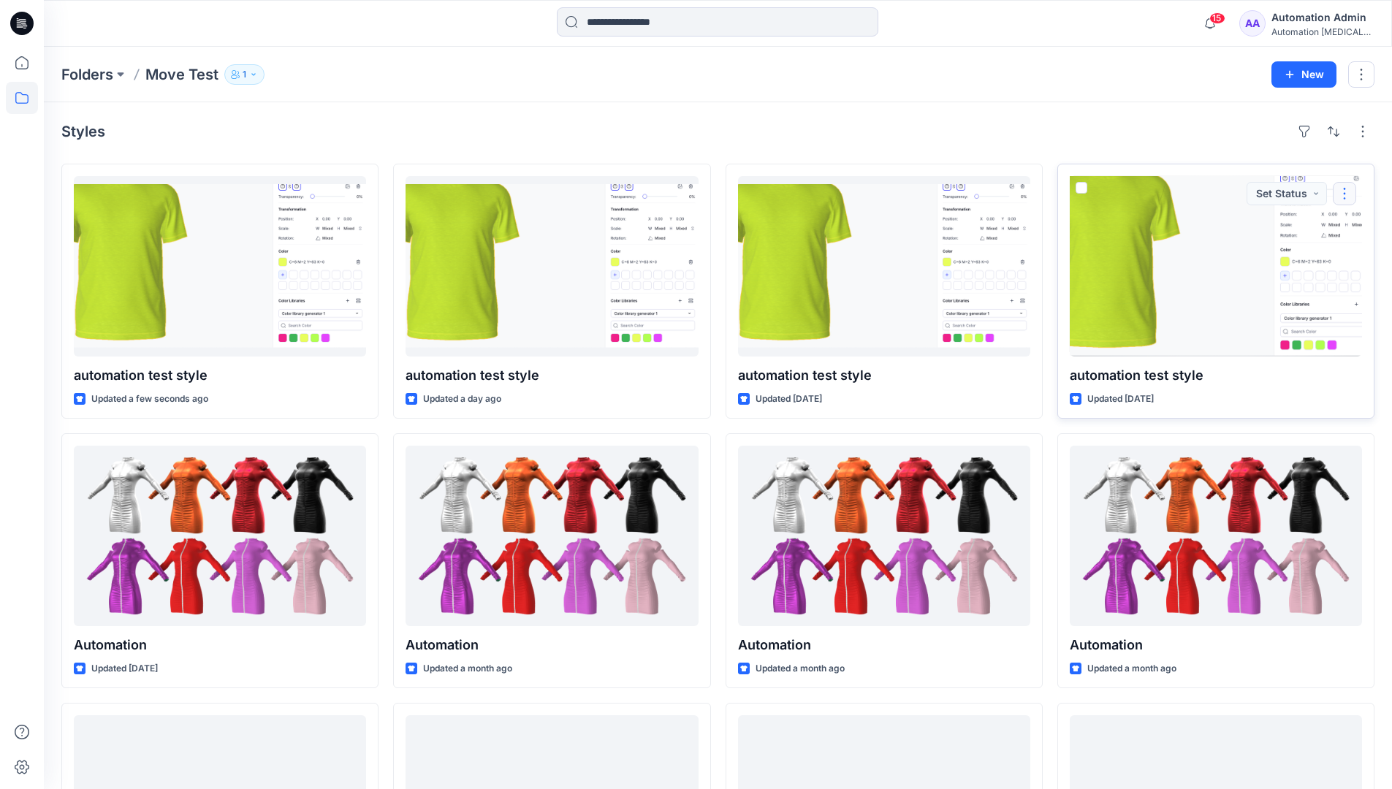
click at [1339, 199] on button "button" at bounding box center [1343, 193] width 23 height 23
click at [1244, 332] on p "Move to" at bounding box center [1240, 335] width 39 height 15
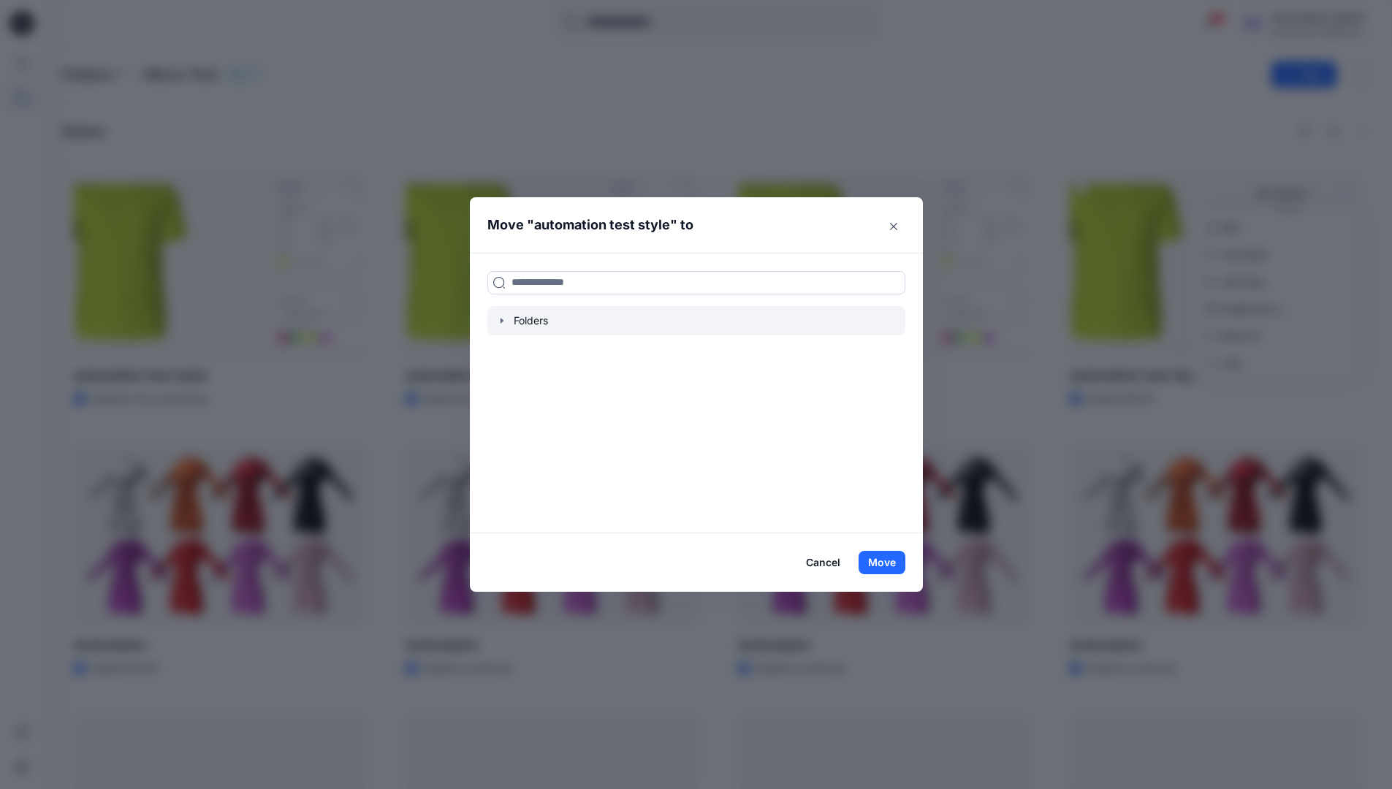
click at [503, 321] on icon "button" at bounding box center [501, 320] width 3 height 5
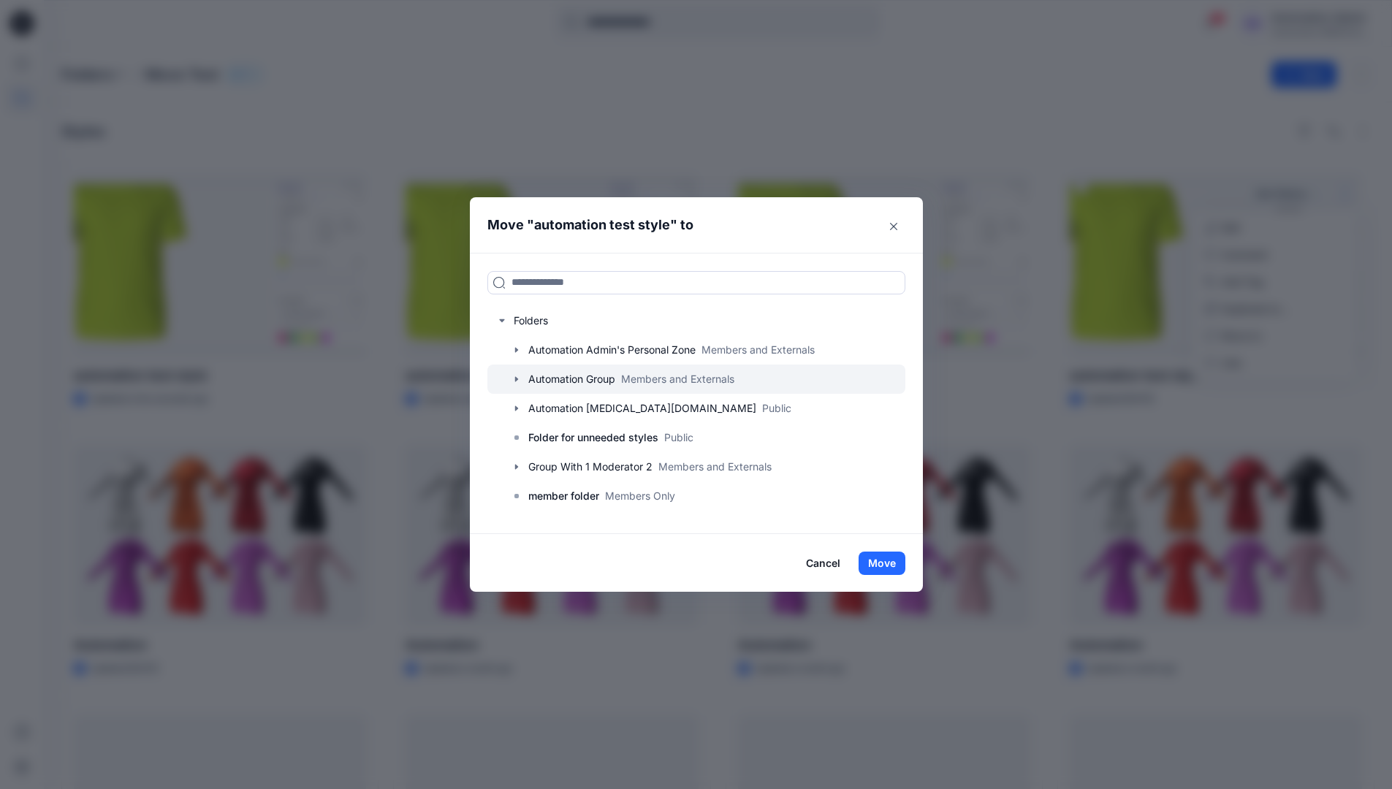
click at [517, 378] on icon "button" at bounding box center [515, 378] width 3 height 5
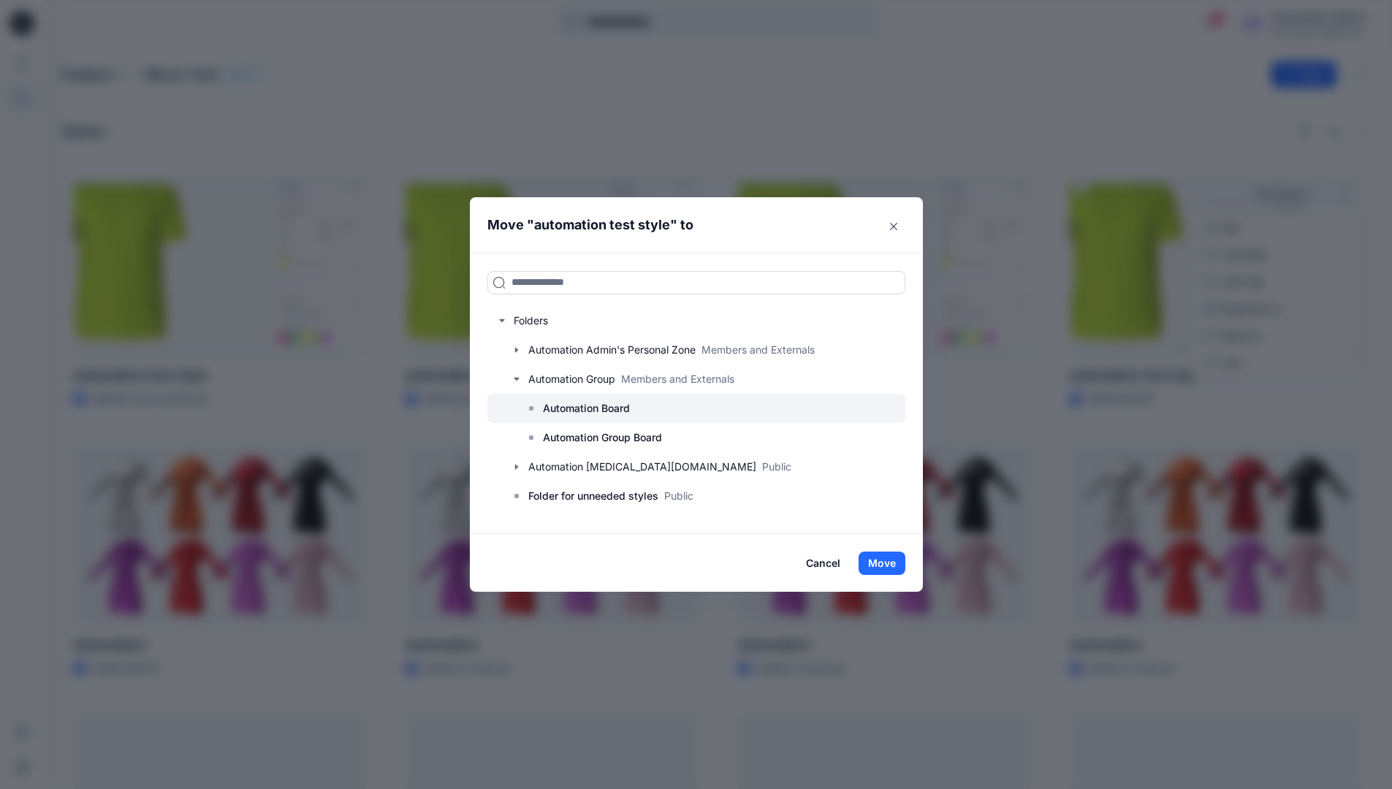
click at [579, 411] on p "Automation Board" at bounding box center [586, 409] width 87 height 18
click at [884, 557] on button "Move" at bounding box center [881, 563] width 47 height 23
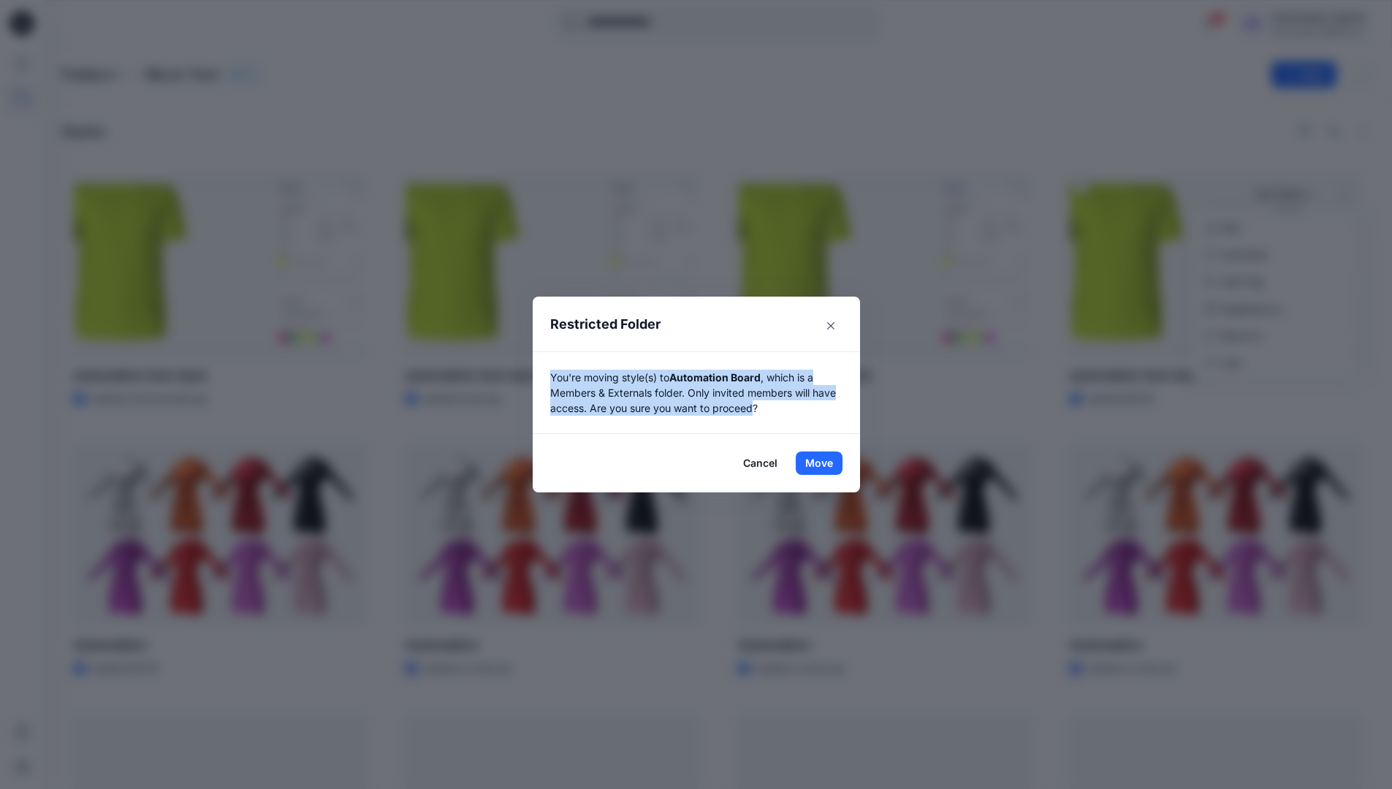
drag, startPoint x: 884, startPoint y: 557, endPoint x: 760, endPoint y: 410, distance: 191.8
click at [760, 410] on p "You're moving style(s) to Automation Board , which is a Members & Externals fol…" at bounding box center [696, 393] width 292 height 46
click at [824, 463] on button "Move" at bounding box center [819, 462] width 47 height 23
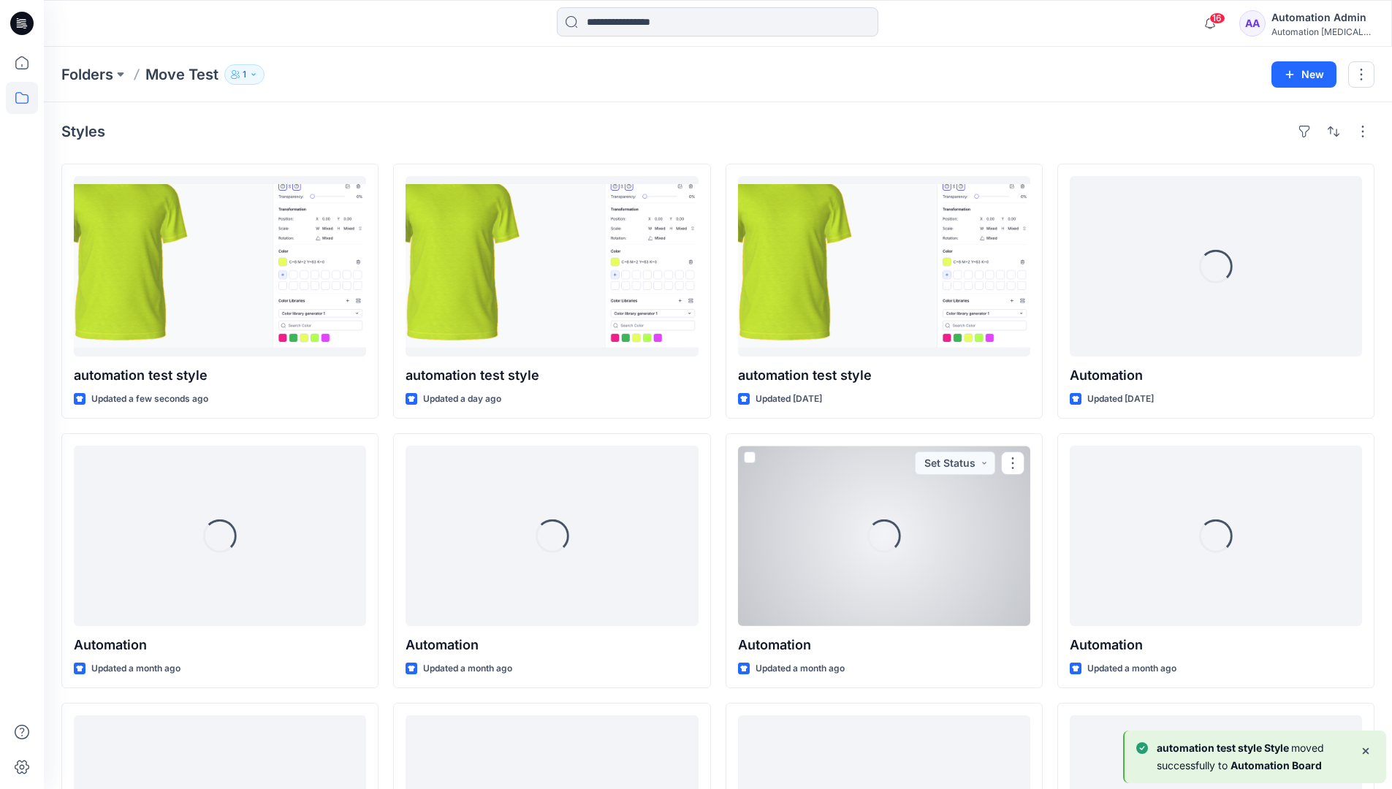
click at [1306, 34] on div "Automation testim..." at bounding box center [1322, 31] width 102 height 11
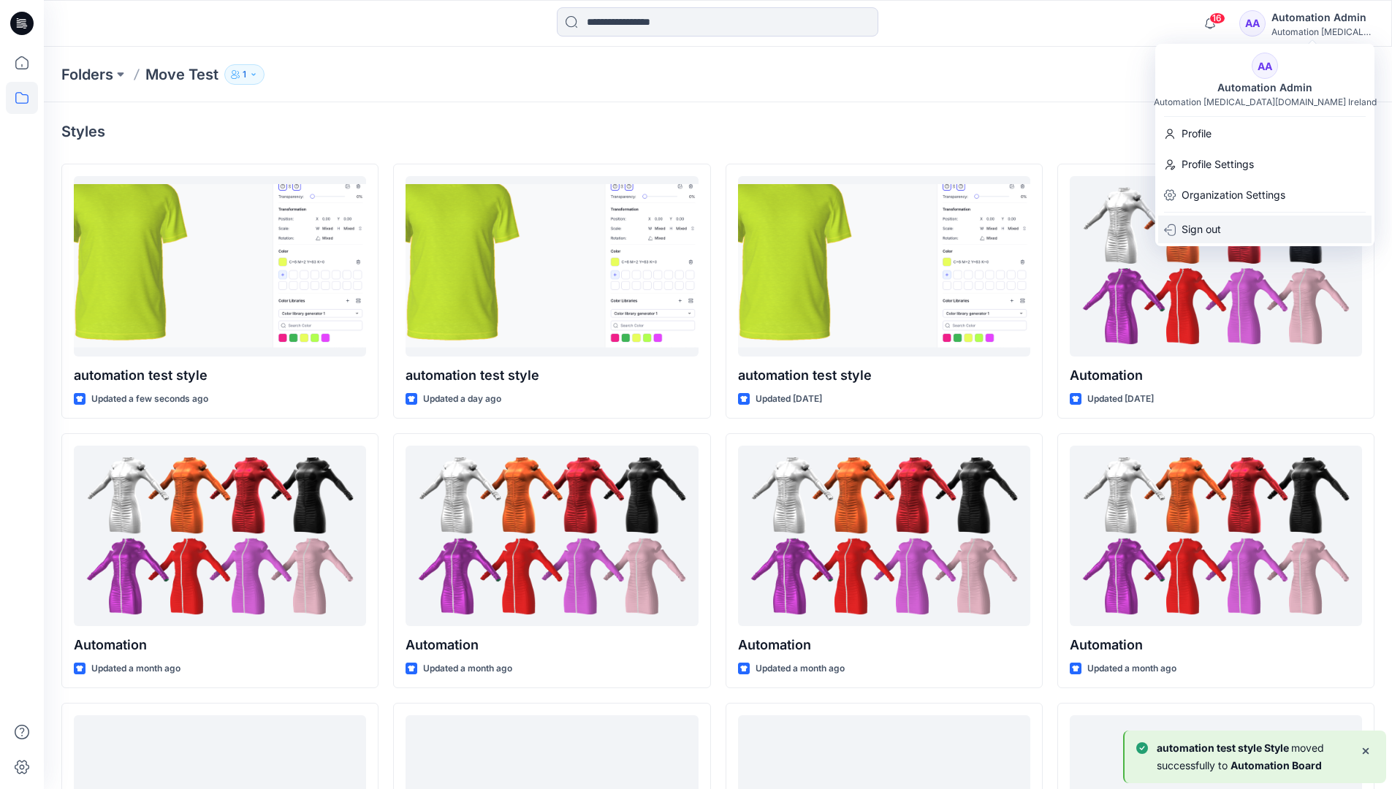
click at [1232, 224] on div "Sign out" at bounding box center [1264, 230] width 213 height 28
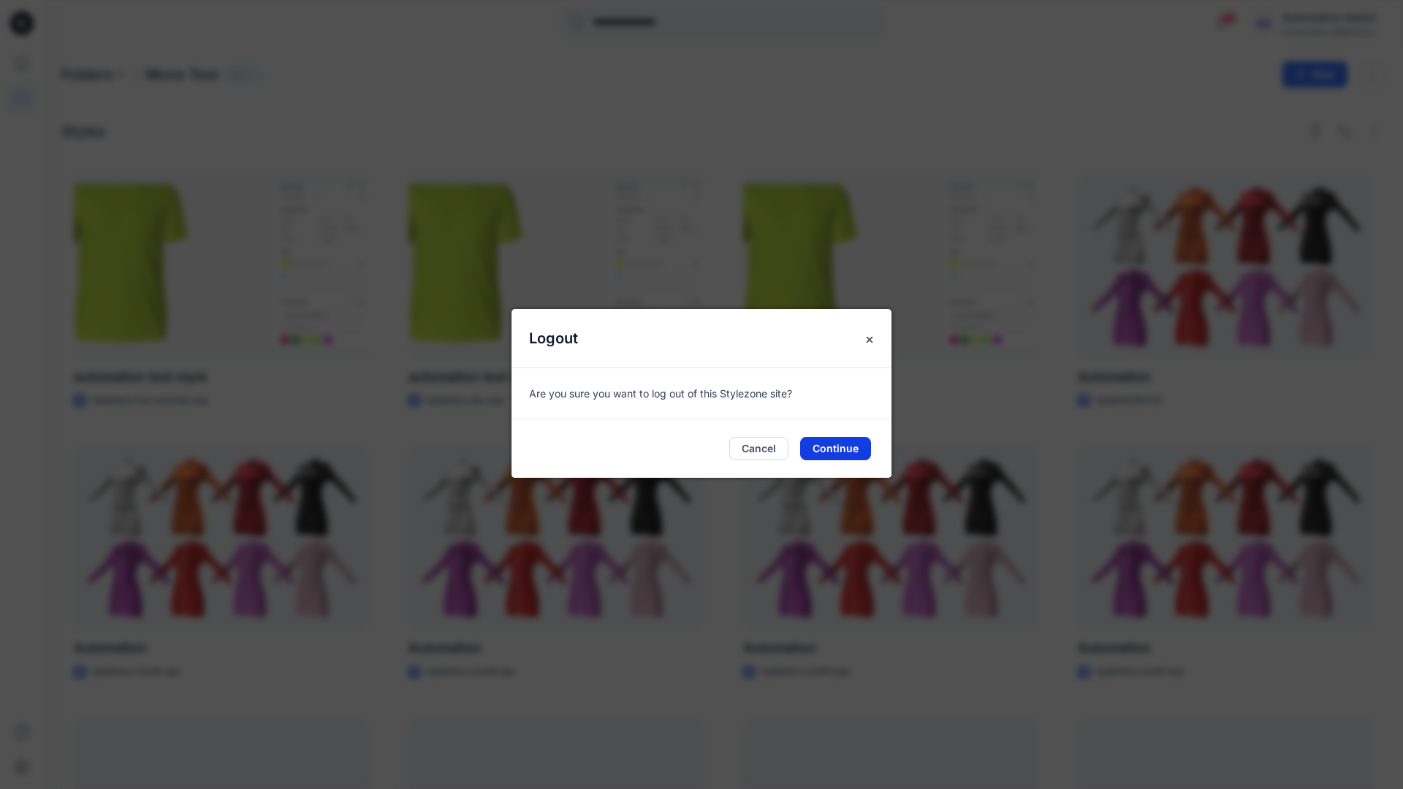
click at [825, 443] on button "Continue" at bounding box center [835, 448] width 71 height 23
